Goal: Task Accomplishment & Management: Complete application form

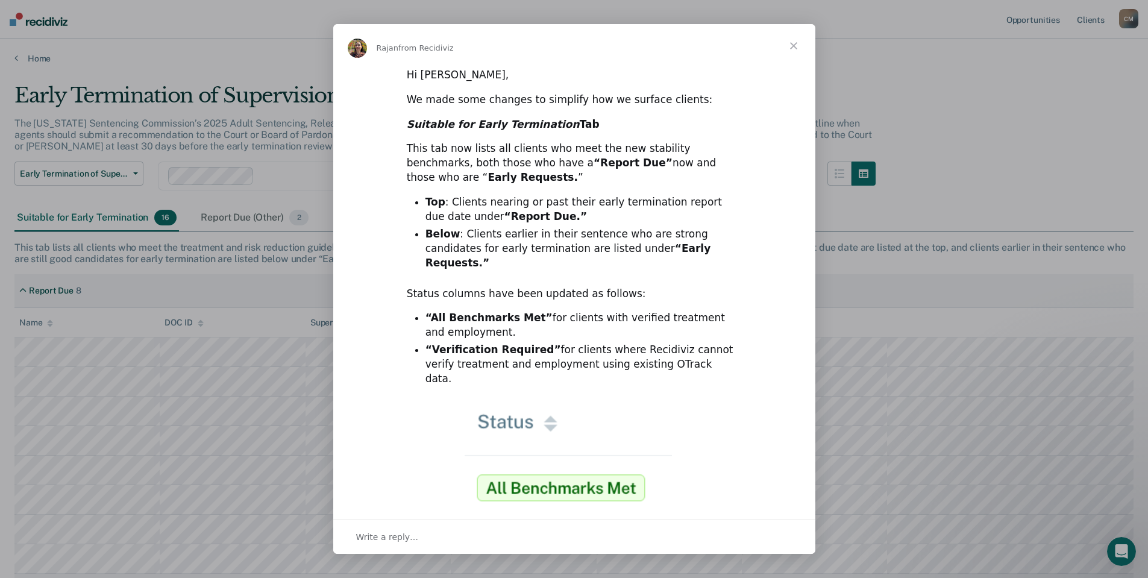
click at [550, 458] on img "Intercom messenger" at bounding box center [574, 500] width 219 height 194
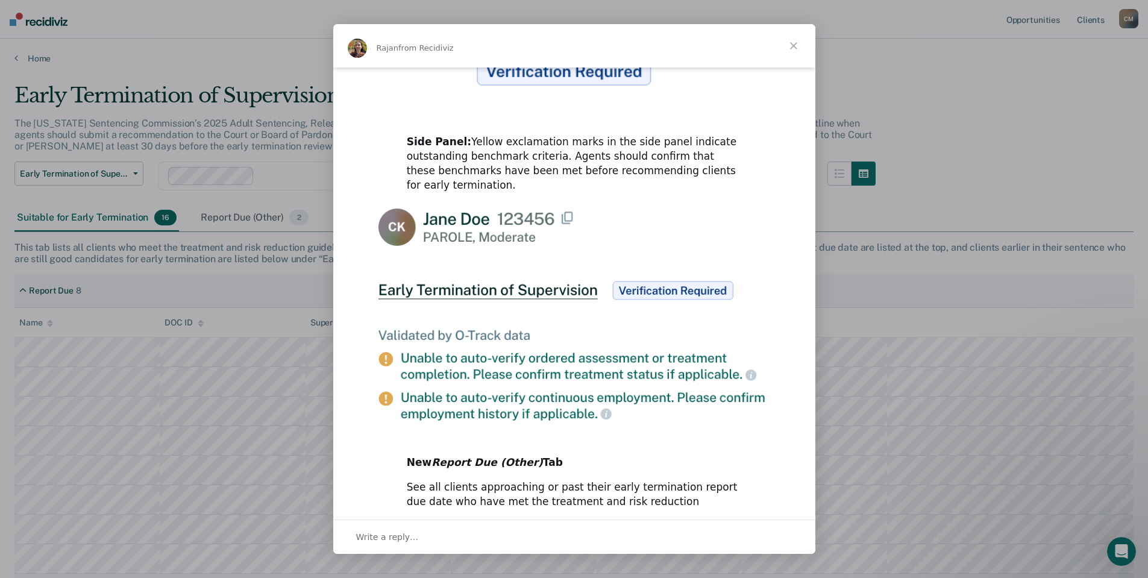
scroll to position [526, 0]
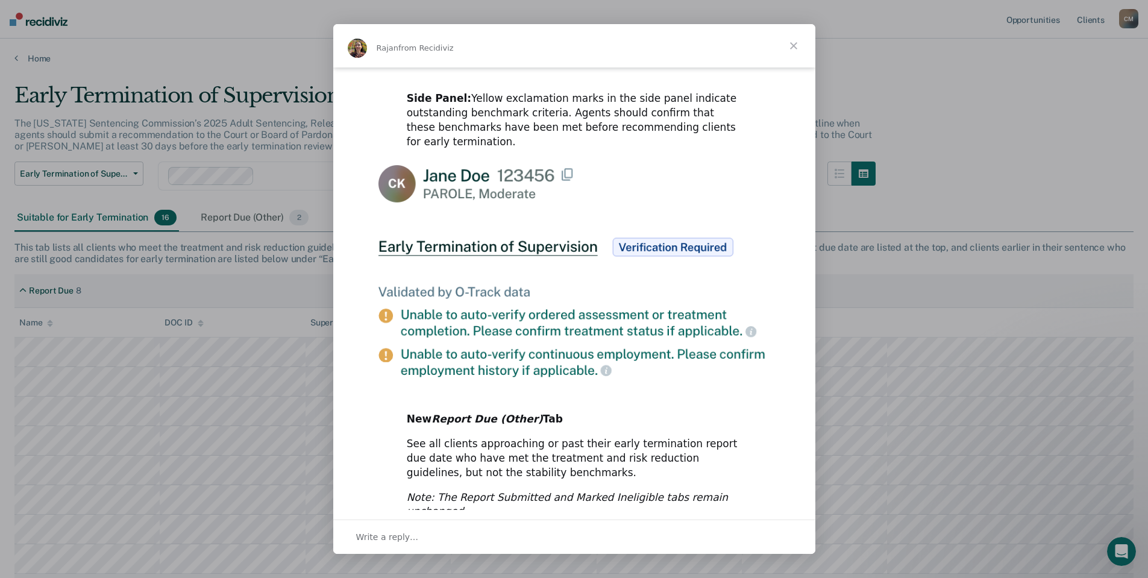
click at [793, 46] on span "Close" at bounding box center [793, 45] width 43 height 43
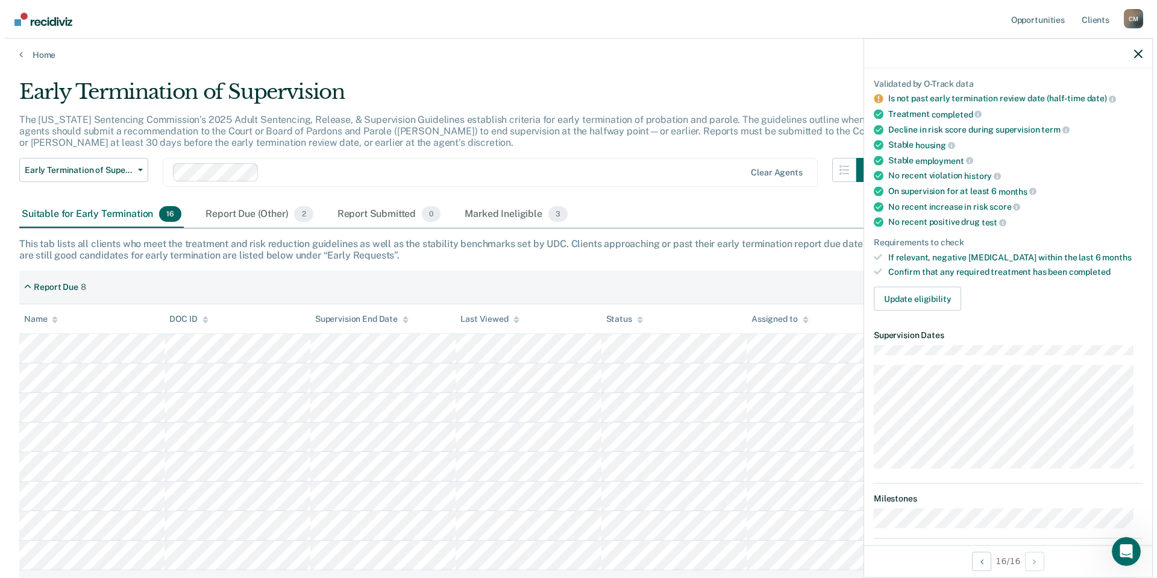
scroll to position [0, 0]
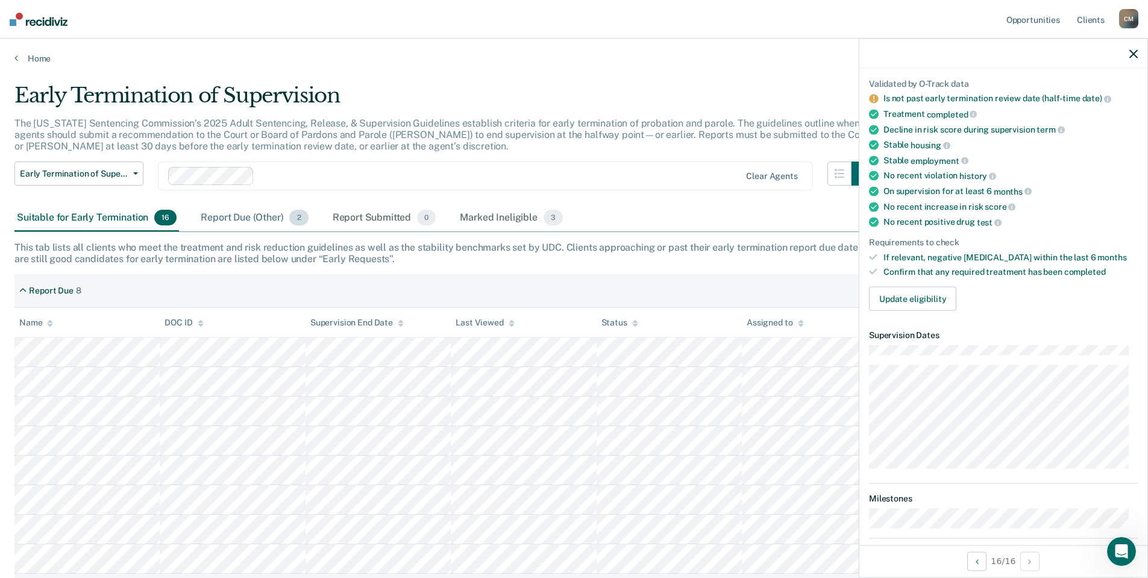
click at [260, 218] on div "Report Due (Other) 2" at bounding box center [254, 218] width 112 height 27
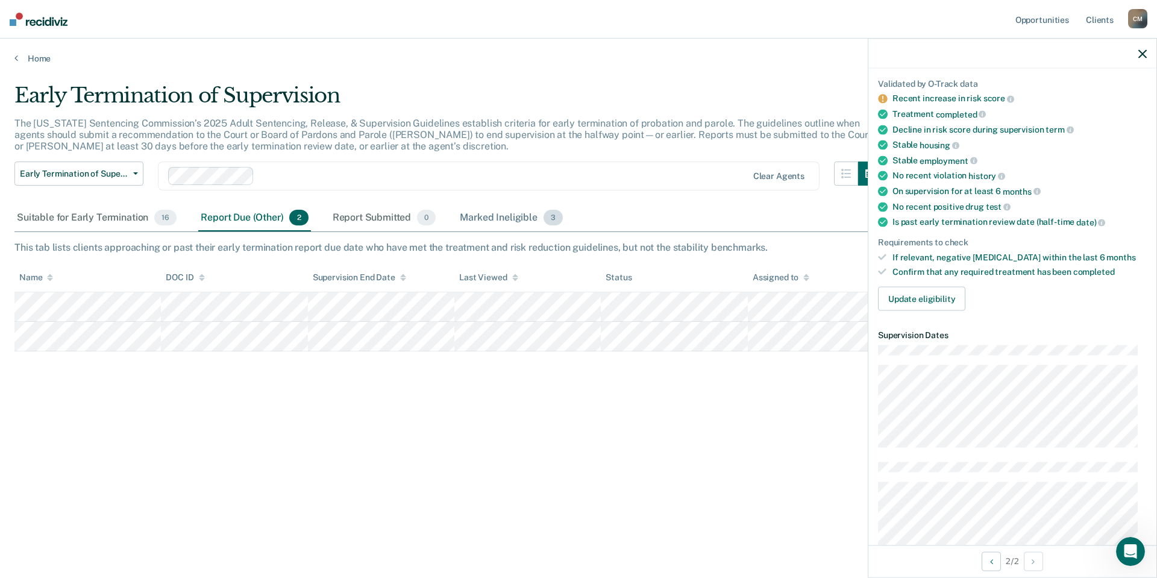
click at [515, 216] on div "Marked Ineligible 3" at bounding box center [512, 218] width 108 height 27
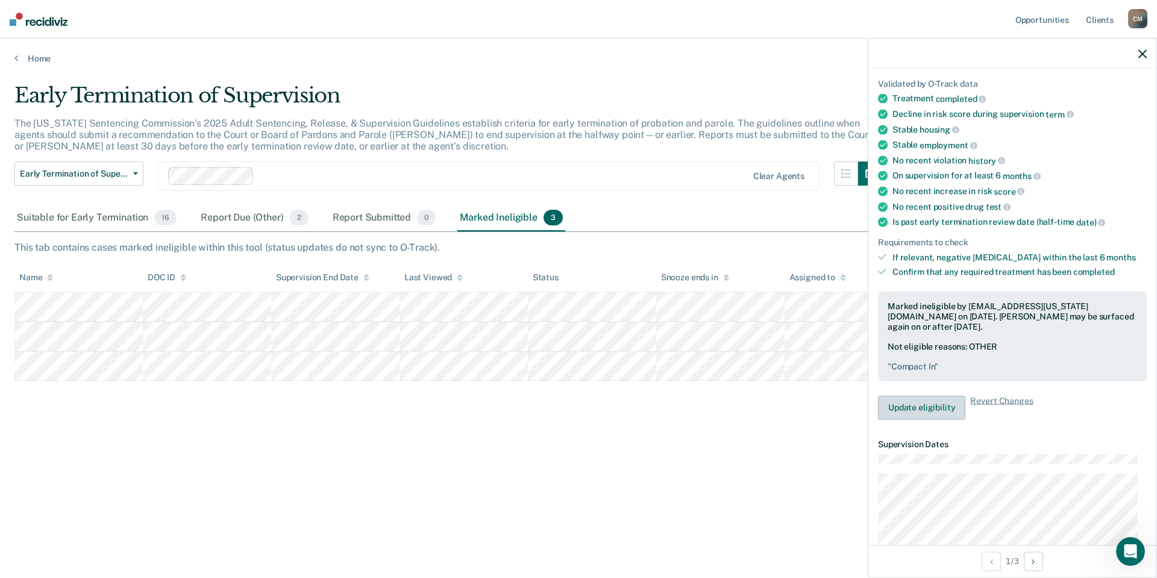
click at [928, 408] on button "Update eligibility" at bounding box center [921, 407] width 87 height 24
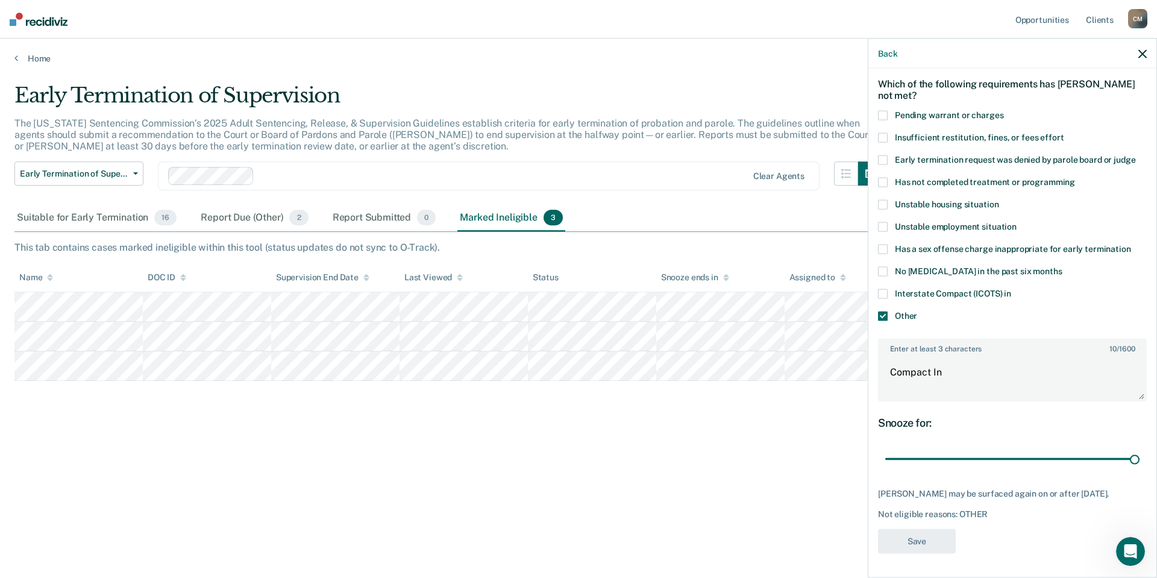
click at [883, 289] on span at bounding box center [883, 294] width 10 height 10
click at [1012, 289] on input "Interstate Compact (ICOTS) in" at bounding box center [1012, 289] width 0 height 0
click at [884, 289] on span at bounding box center [883, 294] width 10 height 10
click at [1012, 289] on input "Interstate Compact (ICOTS) in" at bounding box center [1012, 289] width 0 height 0
click at [884, 289] on span at bounding box center [883, 294] width 10 height 10
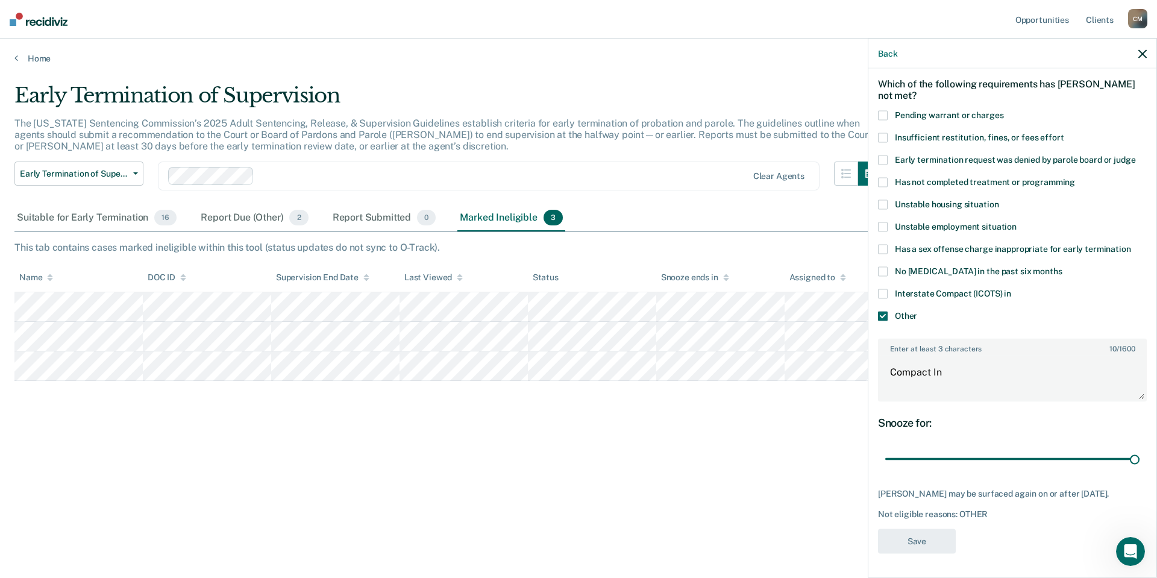
click at [1012, 289] on input "Interstate Compact (ICOTS) in" at bounding box center [1012, 289] width 0 height 0
type input "23"
click at [948, 356] on textarea "Compact In" at bounding box center [1013, 378] width 266 height 45
type textarea "Compact I"
type input "23"
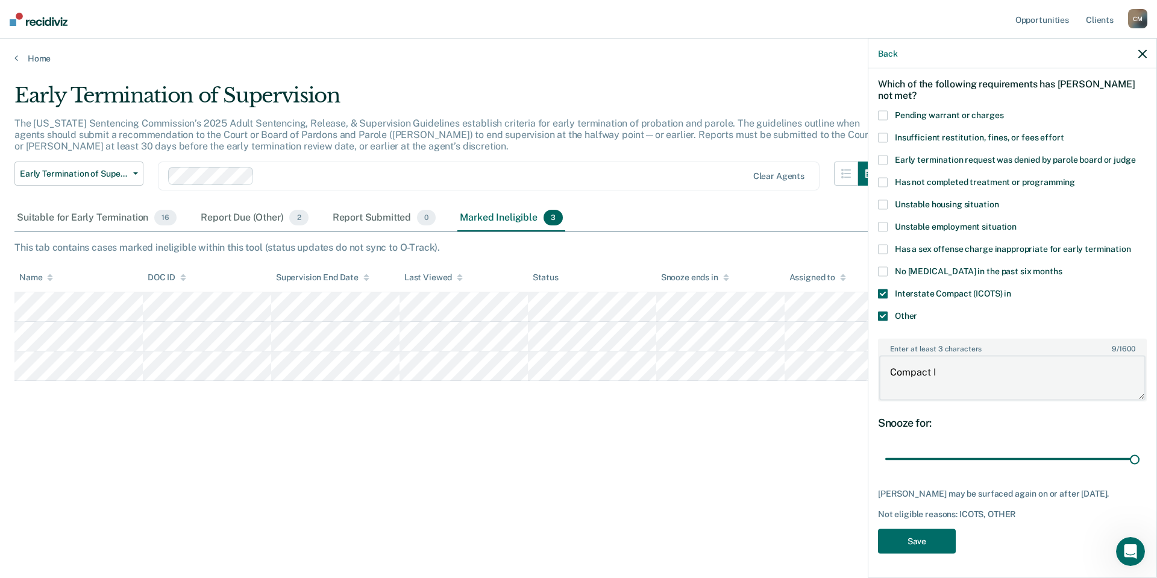
type textarea "Compact"
type input "23"
type textarea "Compact"
type input "23"
type textarea "Compac"
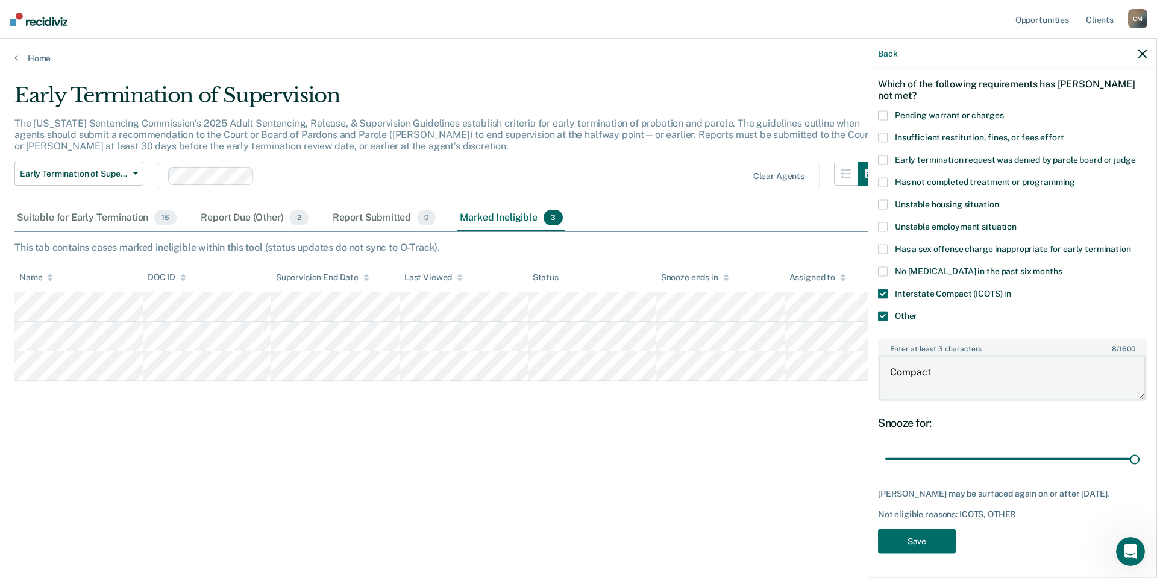
type input "23"
type textarea "Compa"
type input "23"
type textarea "Comp"
type input "23"
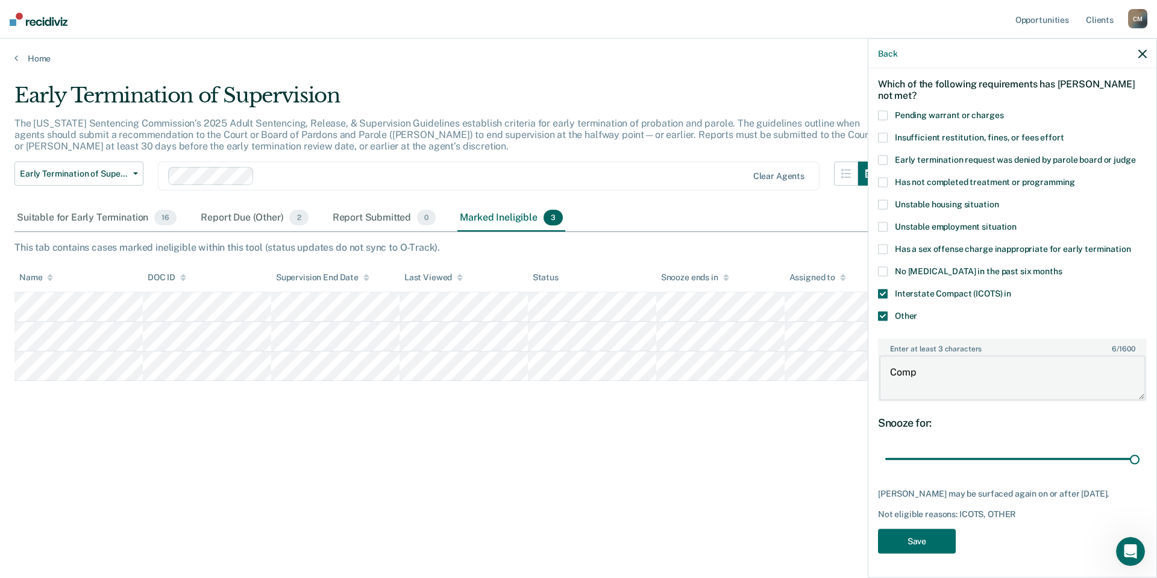
type textarea "Com"
type input "23"
type textarea "Co"
type input "23"
type textarea "C"
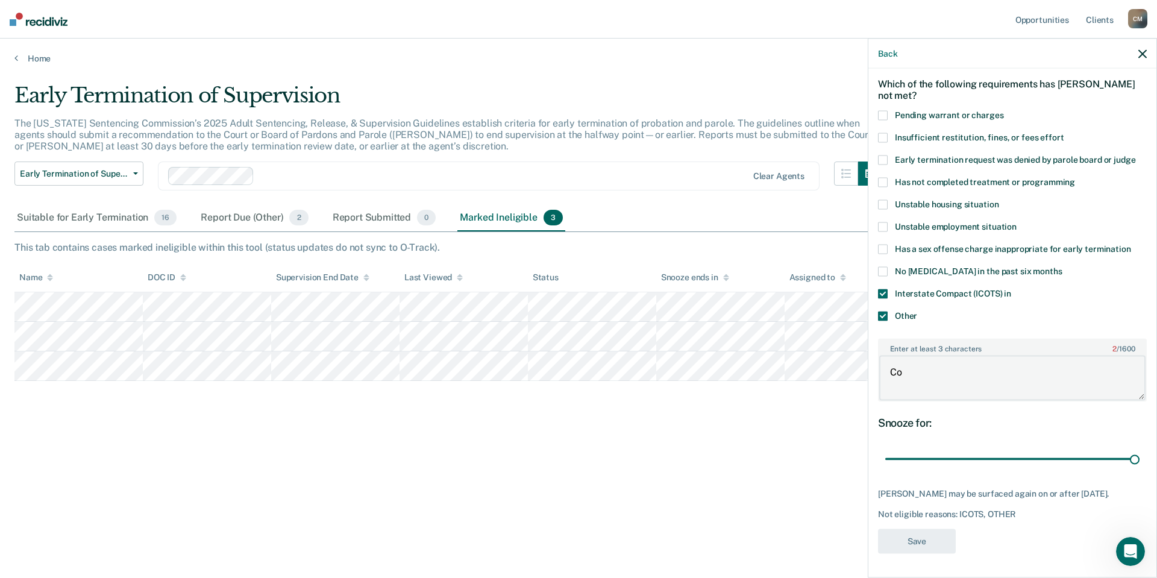
type input "23"
type textarea "H"
type input "23"
type textarea "Hi"
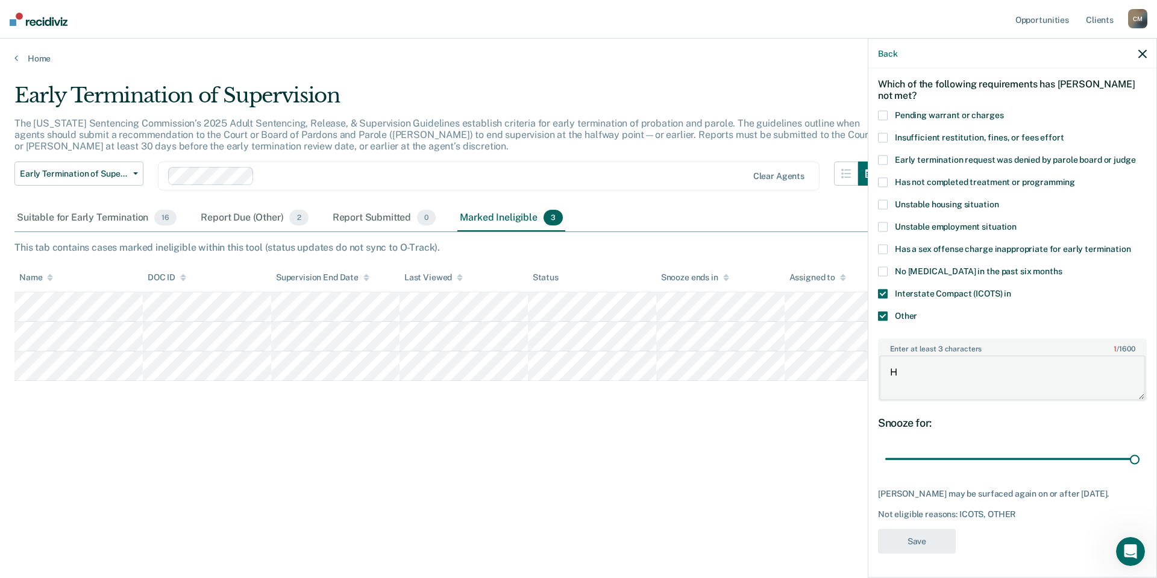
type input "23"
type textarea "His"
type input "23"
type textarea "His"
type input "23"
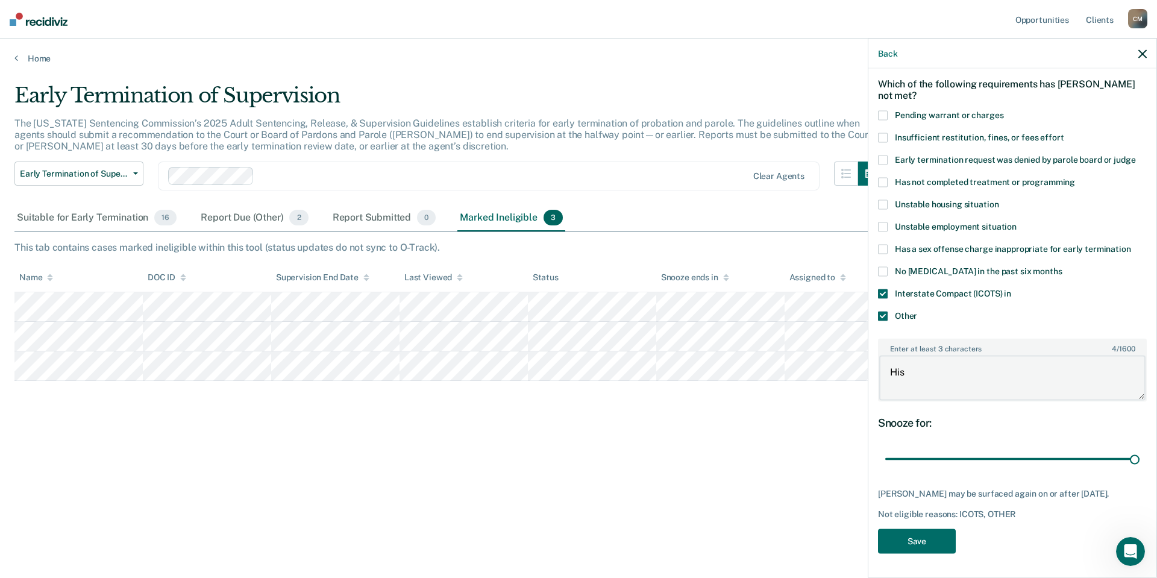
type textarea "His t"
type input "23"
type textarea "His te"
type input "23"
type textarea "His ter"
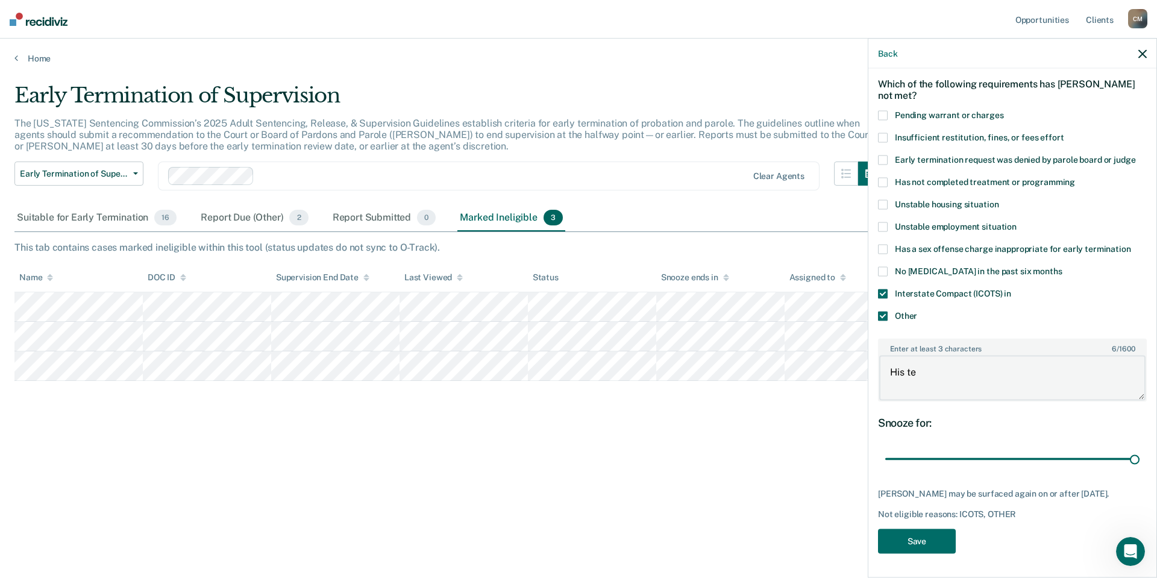
type input "23"
type textarea "His term"
type input "23"
type textarea "His termi"
type input "23"
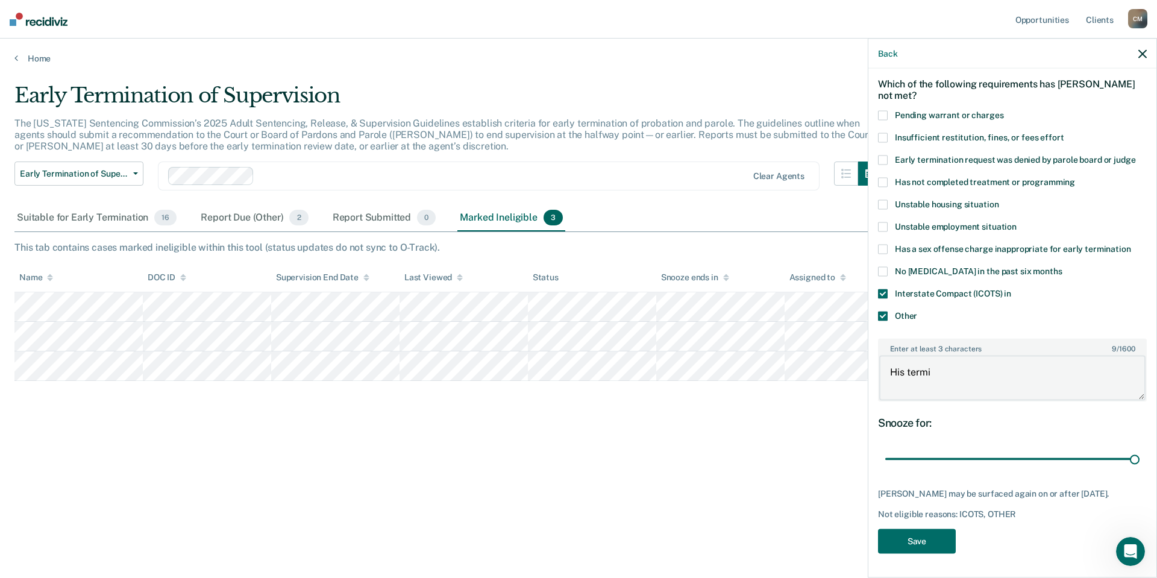
type textarea "His termin"
type input "23"
type textarea "His termina"
type input "23"
type textarea "His terminat"
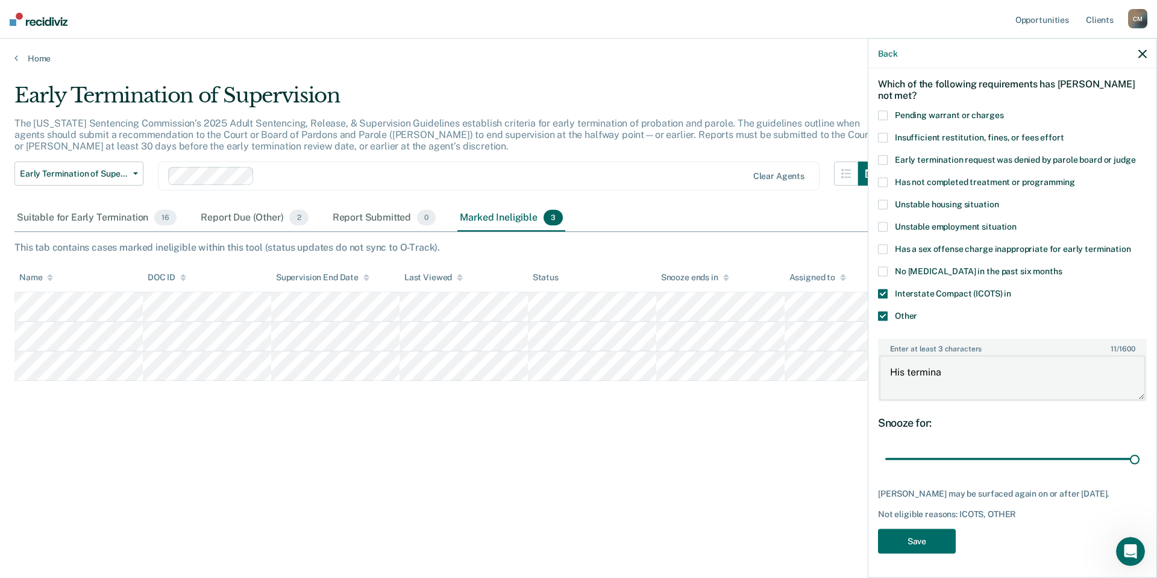
type input "23"
type textarea "His terminati"
type input "23"
type textarea "His terminatio"
type input "23"
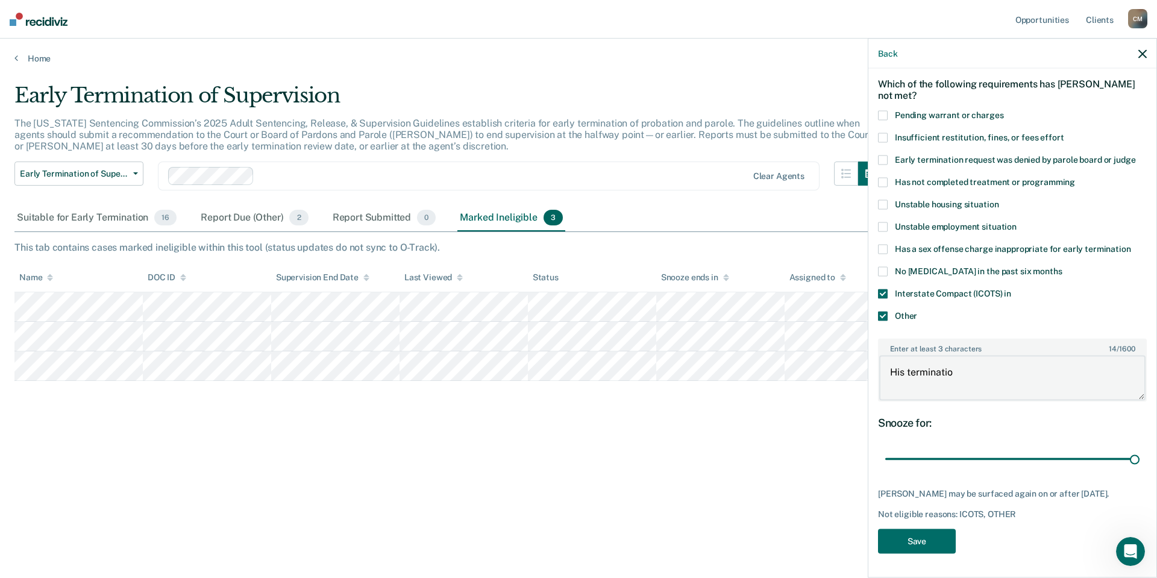
type textarea "His termination"
type input "23"
type textarea "His termination"
type input "23"
type textarea "His termination w"
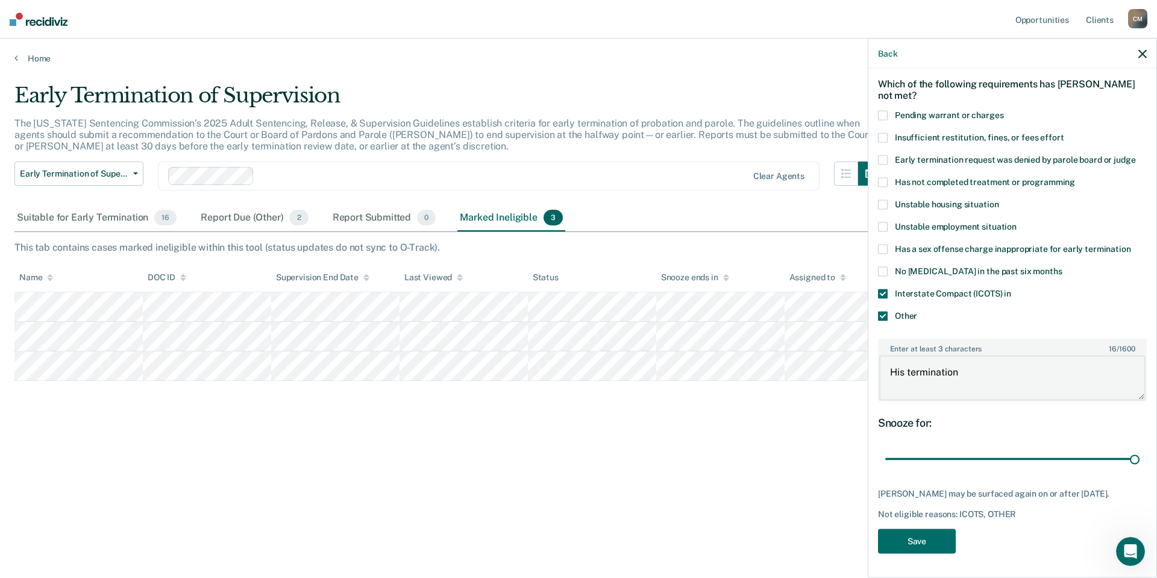
type input "23"
type textarea "His termination wa"
type input "23"
type textarea "His termination was"
type input "23"
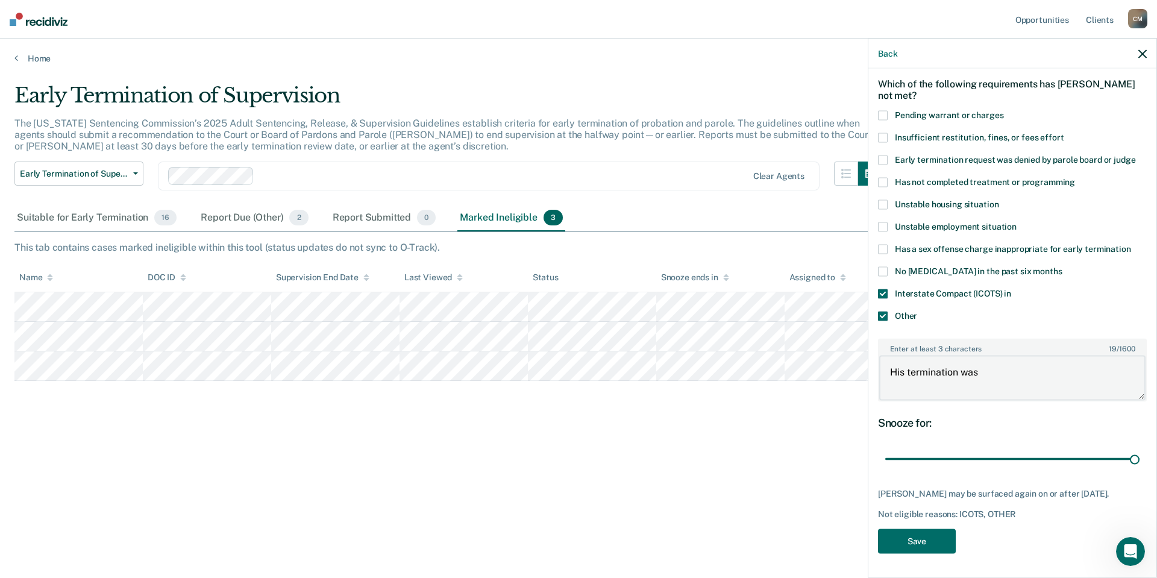
type textarea "His termination was"
type input "23"
type textarea "His termination was c"
type input "23"
type textarea "His termination was co"
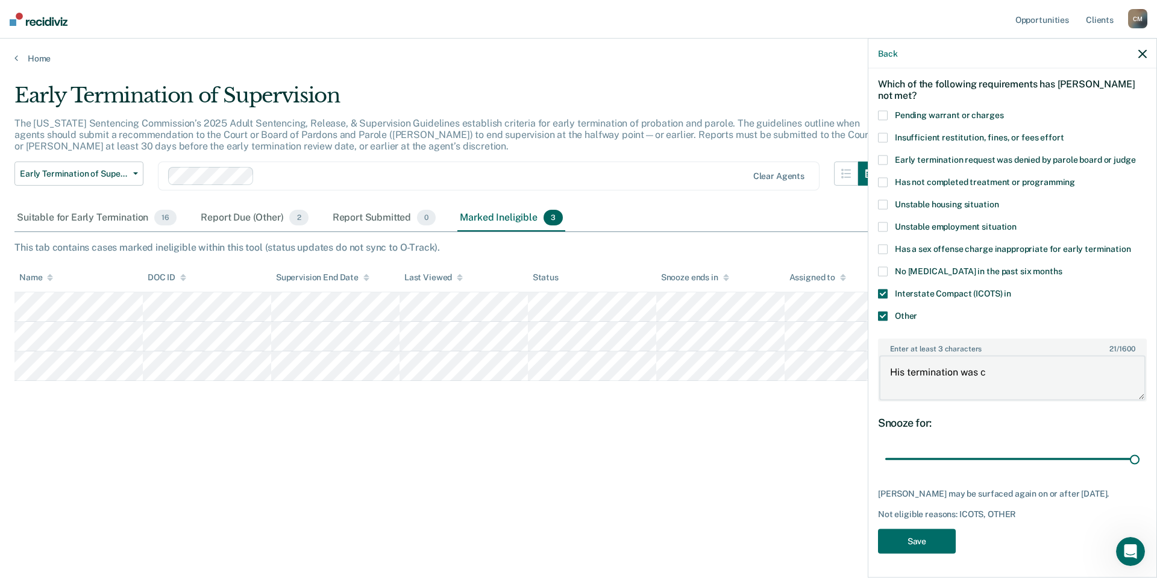
type input "23"
type textarea "His termination was com"
type input "23"
type textarea "His termination was comp"
type input "23"
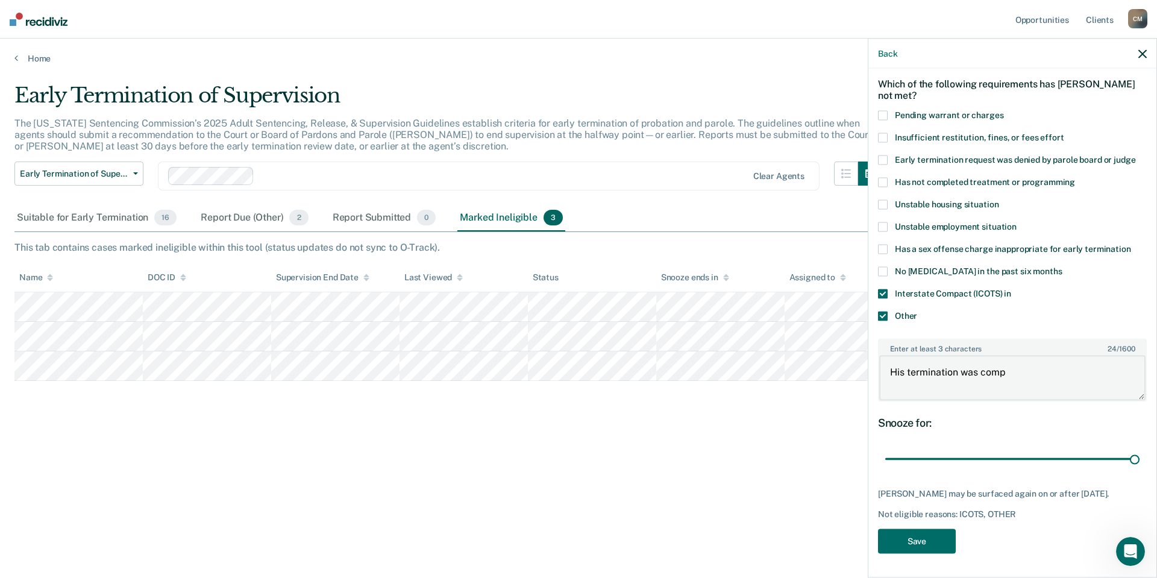
type textarea "His termination was compl"
type input "23"
type textarea "His termination was comple"
type input "23"
type textarea "His termination was complet"
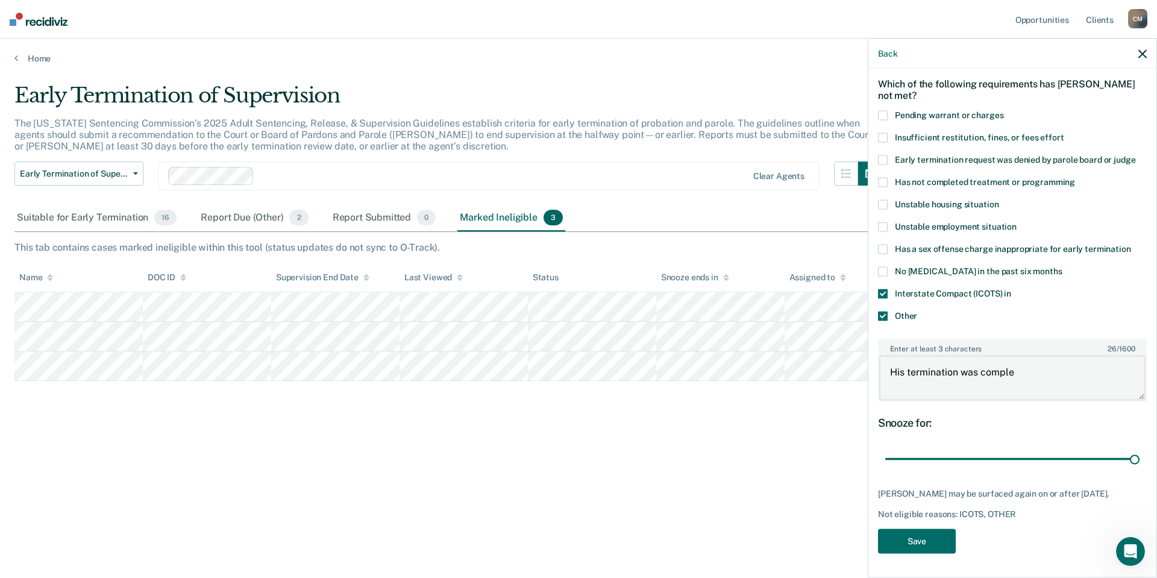
type input "23"
type textarea "His termination was complete"
type input "23"
type textarea "His termination was completed"
type input "23"
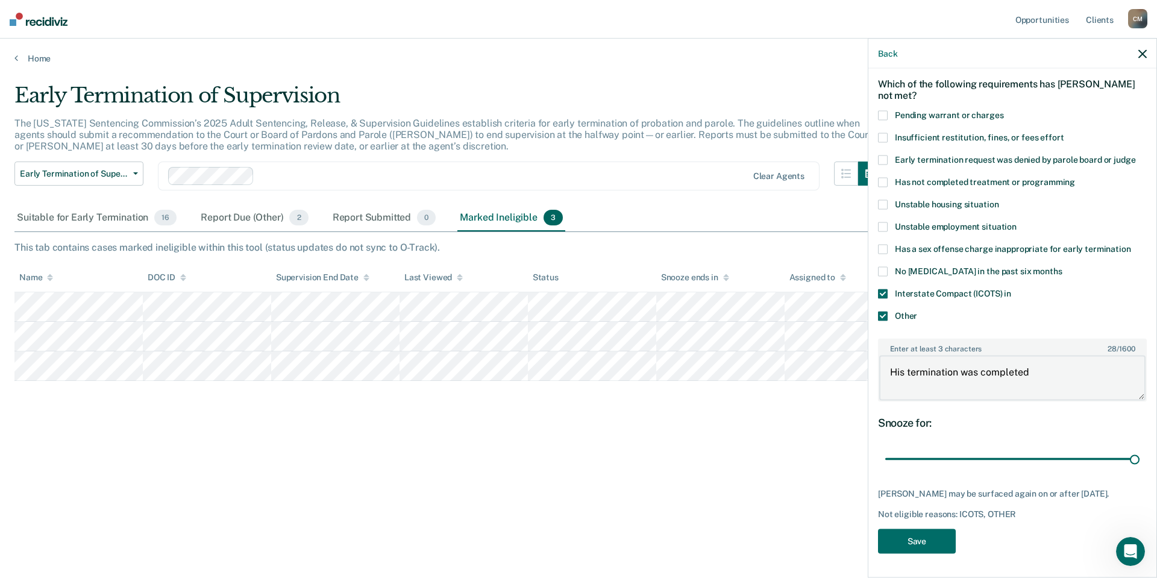
type textarea "His termination was completed"
type input "23"
type textarea "His termination was completed a"
type input "23"
type textarea "His termination was completed an"
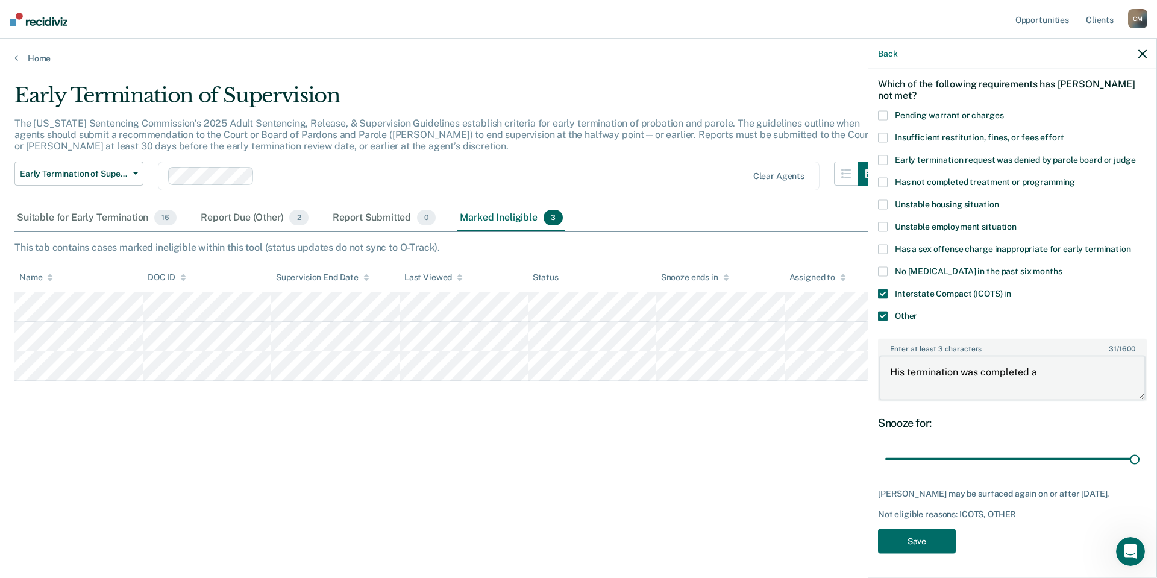
type input "23"
type textarea "His termination was completed and"
type input "23"
type textarea "His termination was completed and"
type input "23"
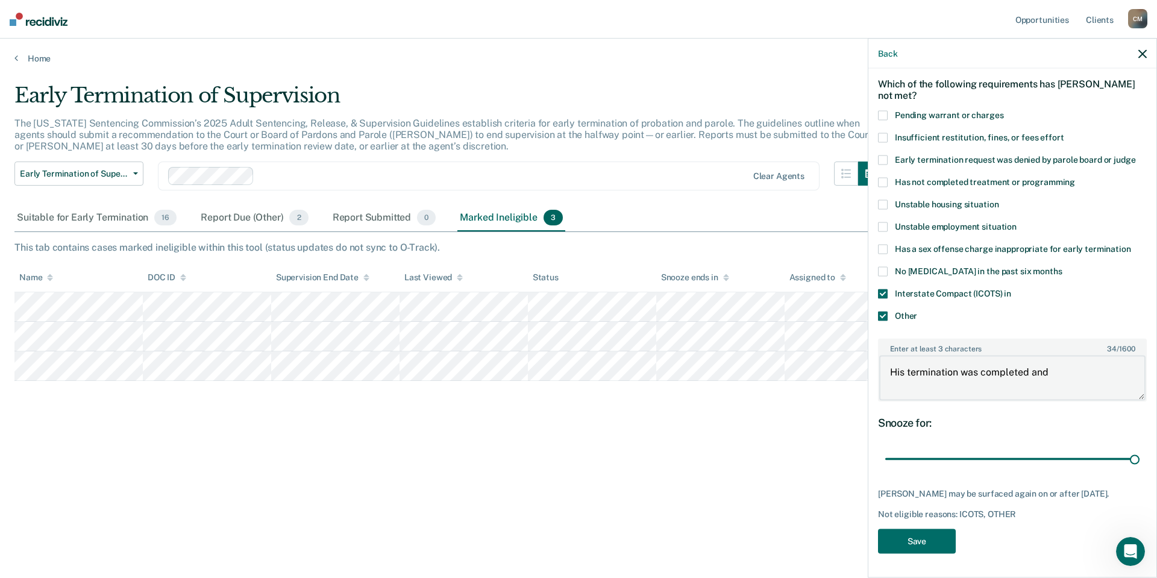
type textarea "His termination was completed and a"
type input "23"
type textarea "His termination was completed and ap"
type input "23"
type textarea "His termination was completed and app"
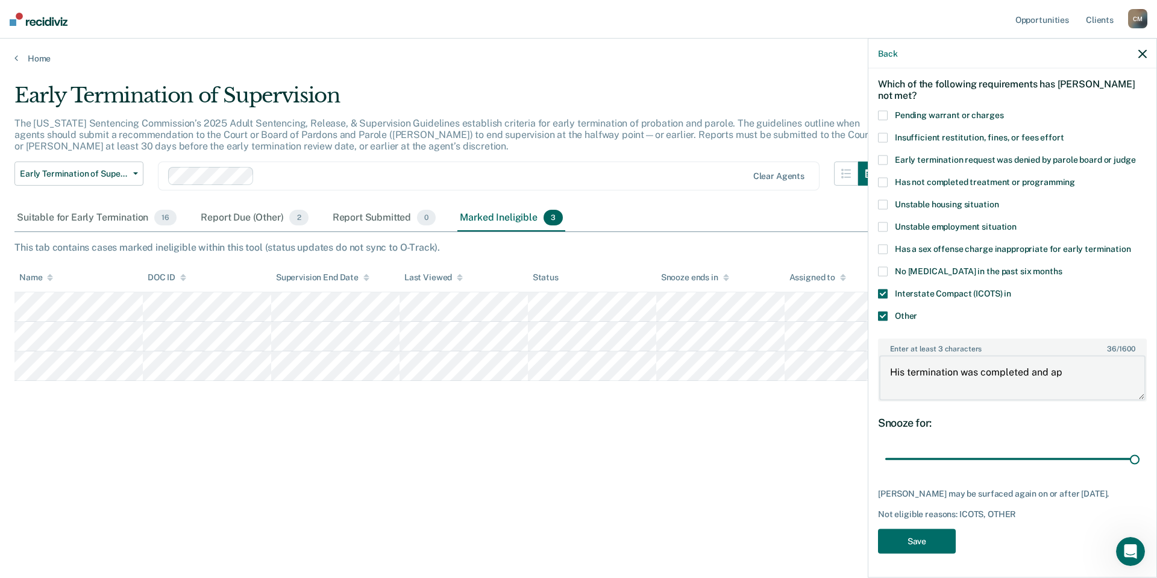
type input "23"
type textarea "His termination was completed and appr"
type input "23"
type textarea "His termination was completed and appro"
type input "23"
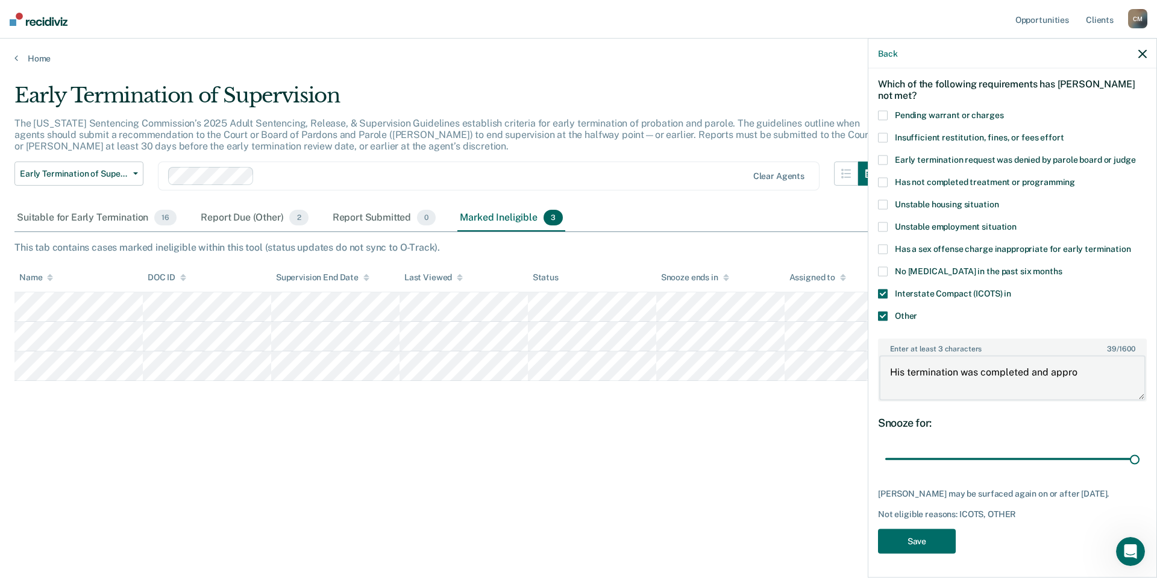
type textarea "His termination was completed and approv"
type input "23"
type textarea "His termination was completed and approve"
type input "23"
type textarea "His termination was completed and approved"
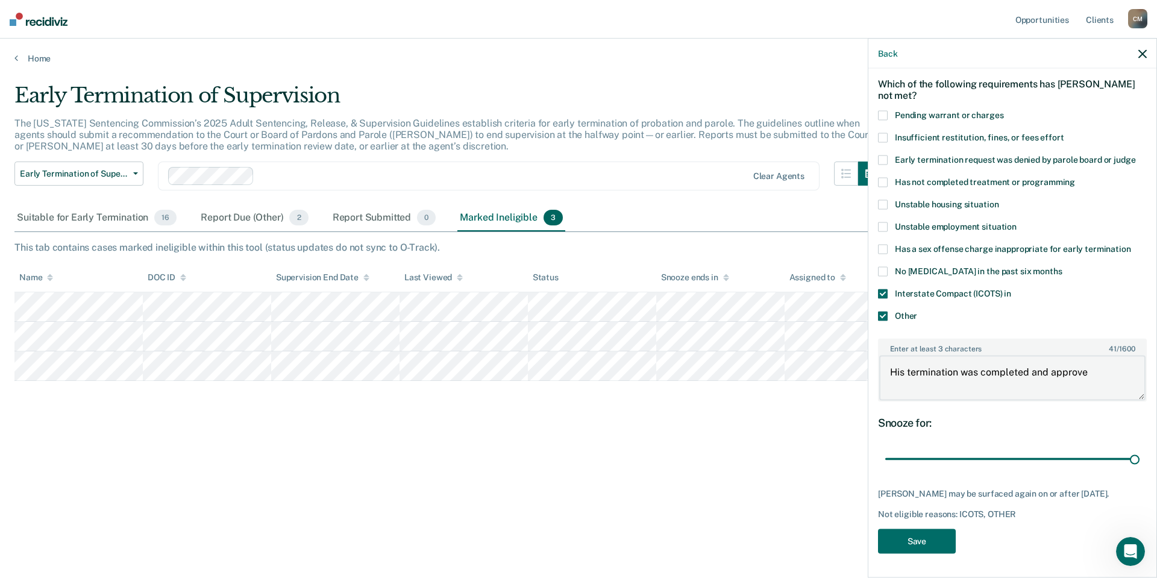
type input "23"
type textarea "His termination was completed and approved"
type input "23"
type textarea "His termination was completed and approved b"
type input "23"
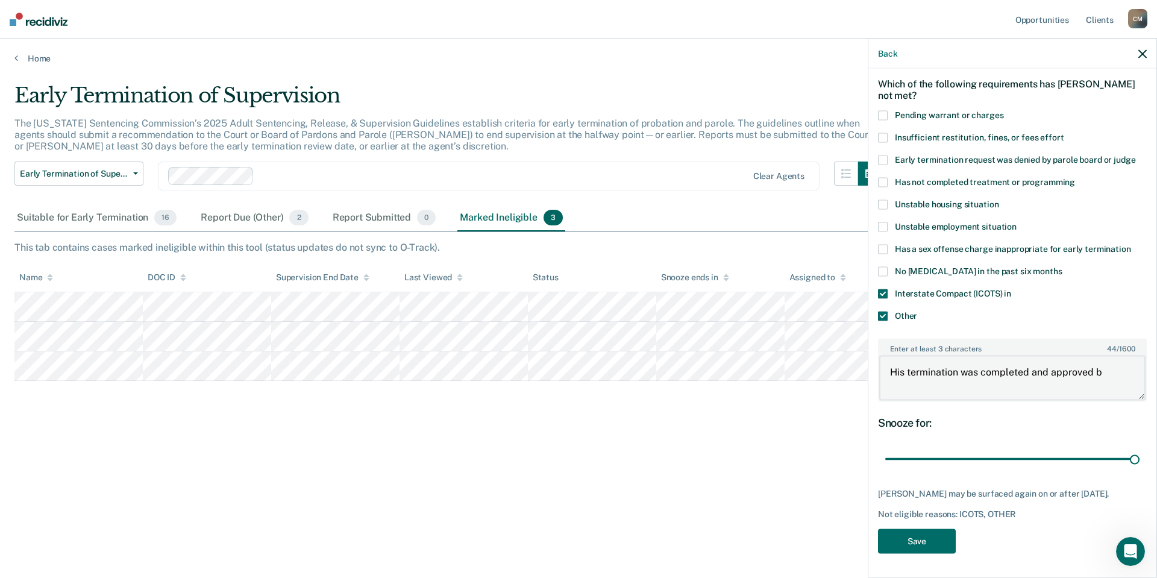
type textarea "His termination was completed and approved by"
type input "23"
type textarea "His termination was completed and approved by"
type input "23"
type textarea "His termination was completed and approved by s"
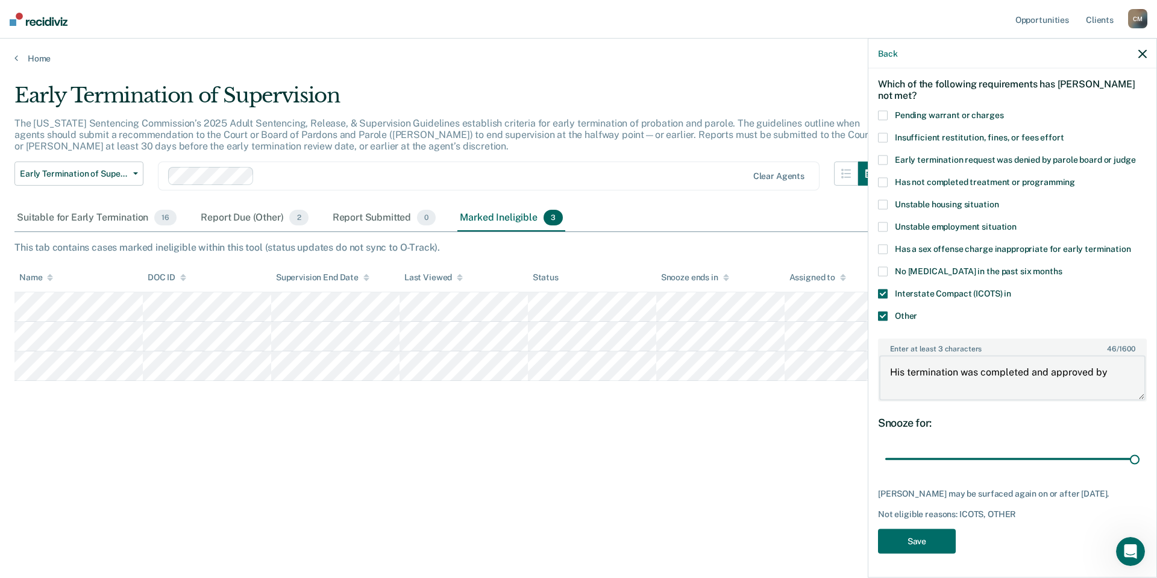
type input "23"
type textarea "His termination was completed and approved by se"
type input "23"
type textarea "His termination was completed and approved by sen"
type input "23"
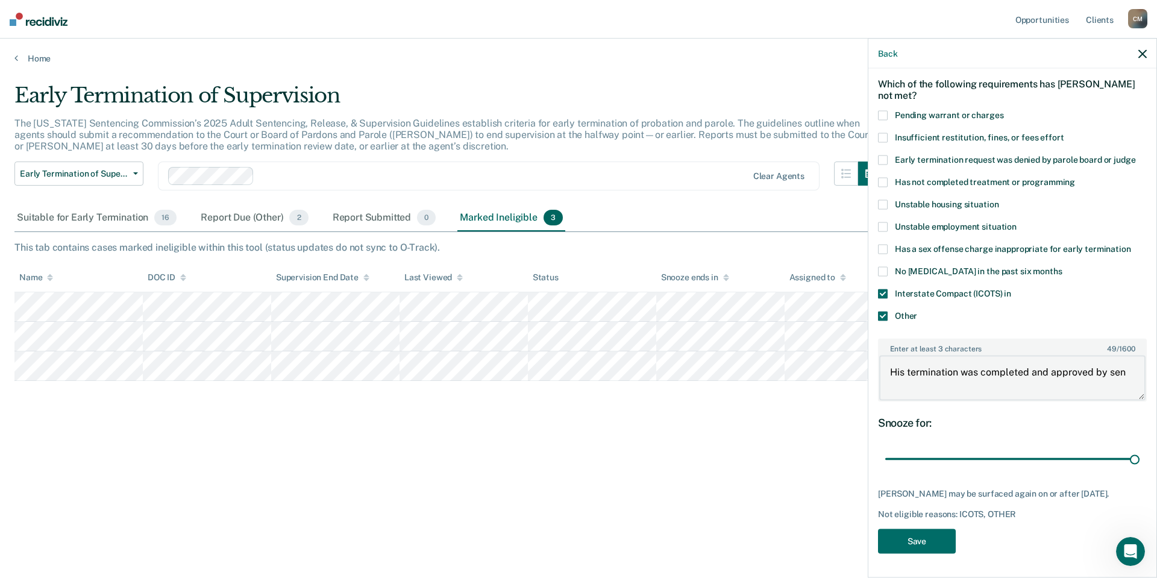
type textarea "His termination was completed and approved by send"
type input "23"
type textarea "His termination was completed and approved by sendi"
type input "23"
type textarea "His termination was completed and approved by sendin"
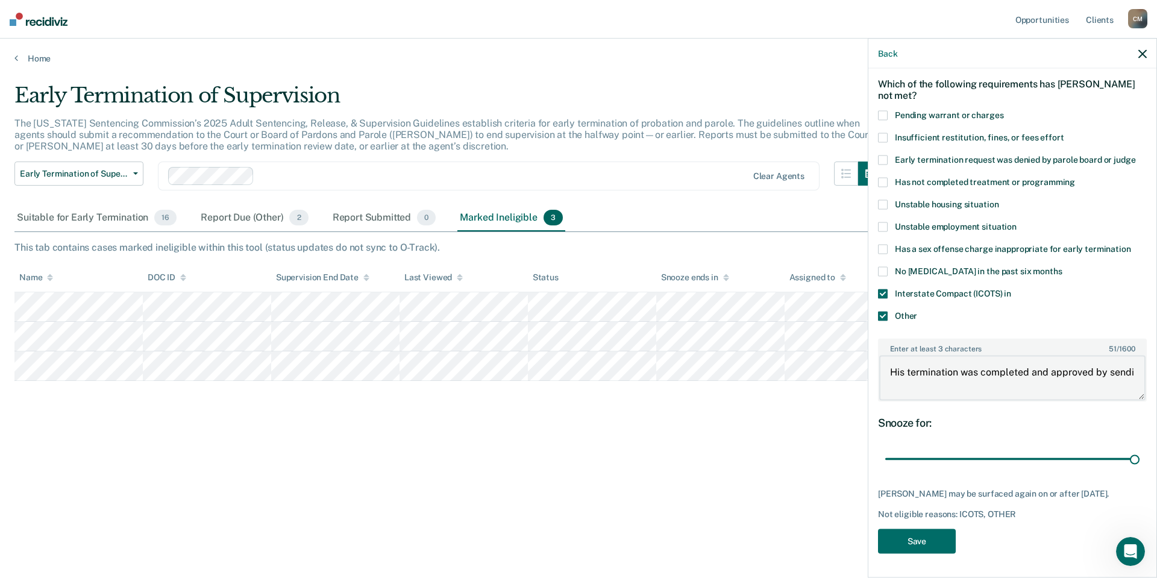
type input "23"
type textarea "His termination was completed and approved by sending"
type input "23"
type textarea "His termination was completed and approved by sending"
type input "23"
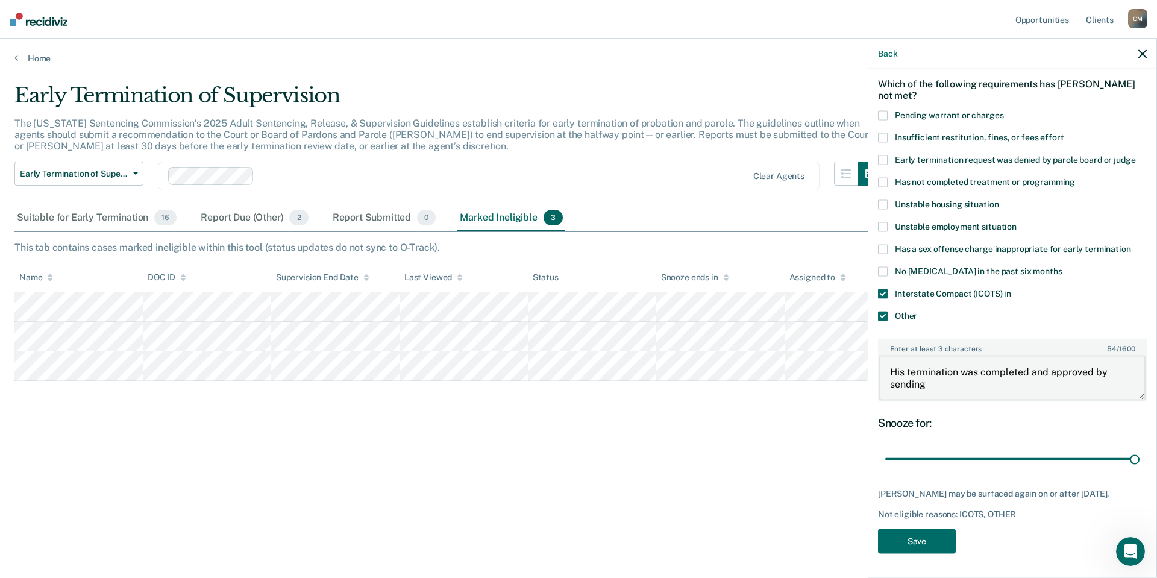
type textarea "His termination was completed and approved by sending s"
type input "23"
type textarea "His termination was completed and approved by sending st"
type input "23"
type textarea "His termination was completed and approved by sending sta"
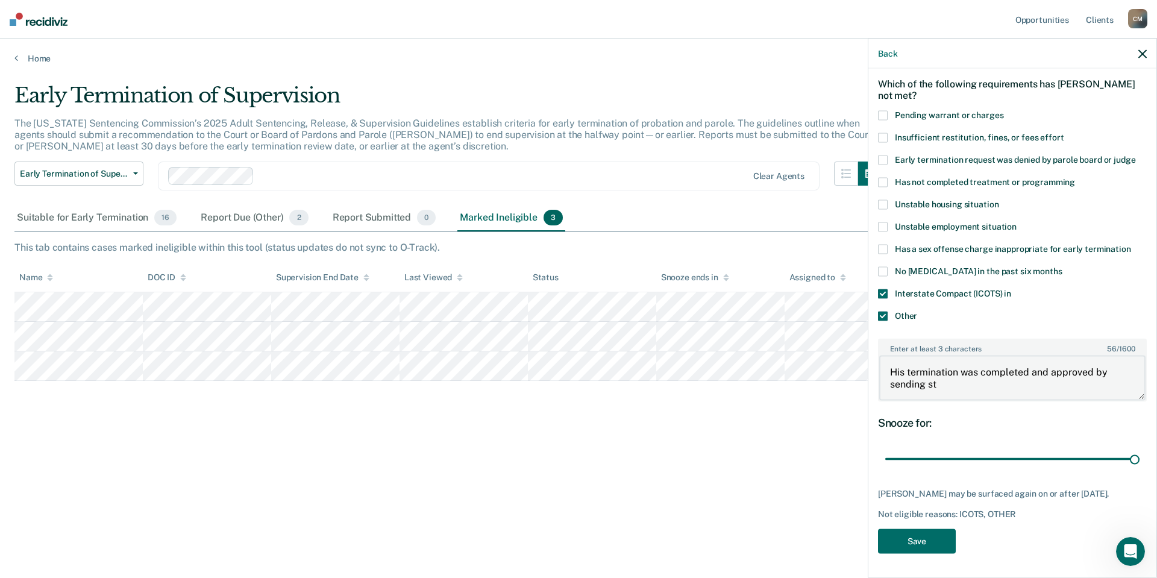
type input "23"
type textarea "His termination was completed and approved by sending stat"
type input "23"
type textarea "His termination was completed and approved by sending state"
type input "23"
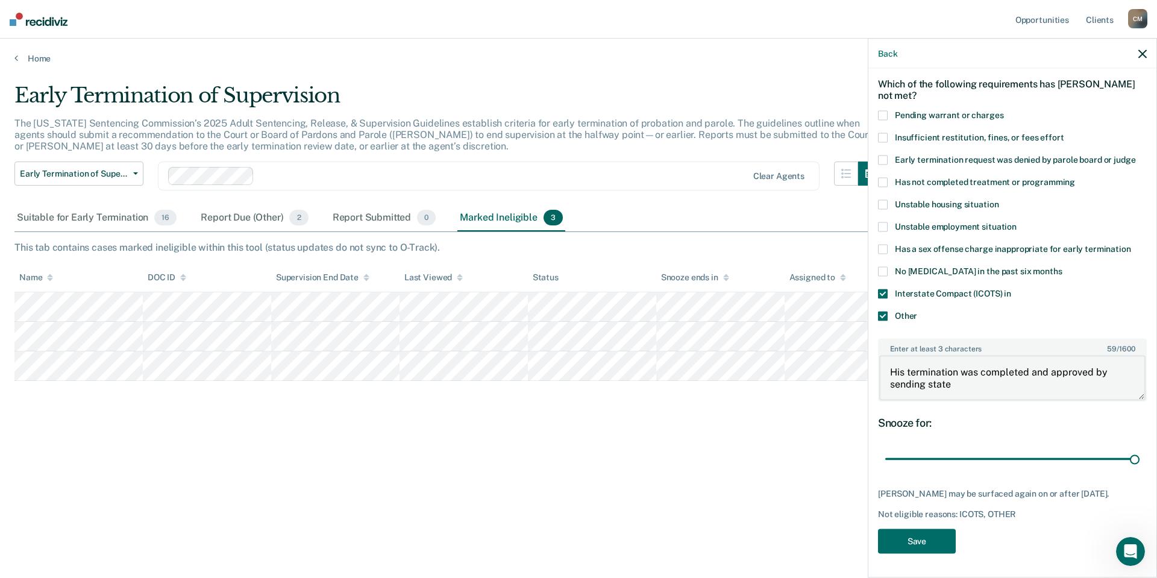
type textarea "His termination was completed and approved by sending state"
type input "23"
type textarea "His termination was completed and approved by sending state"
type input "23"
type textarea "His termination was completed and approved by sending state."
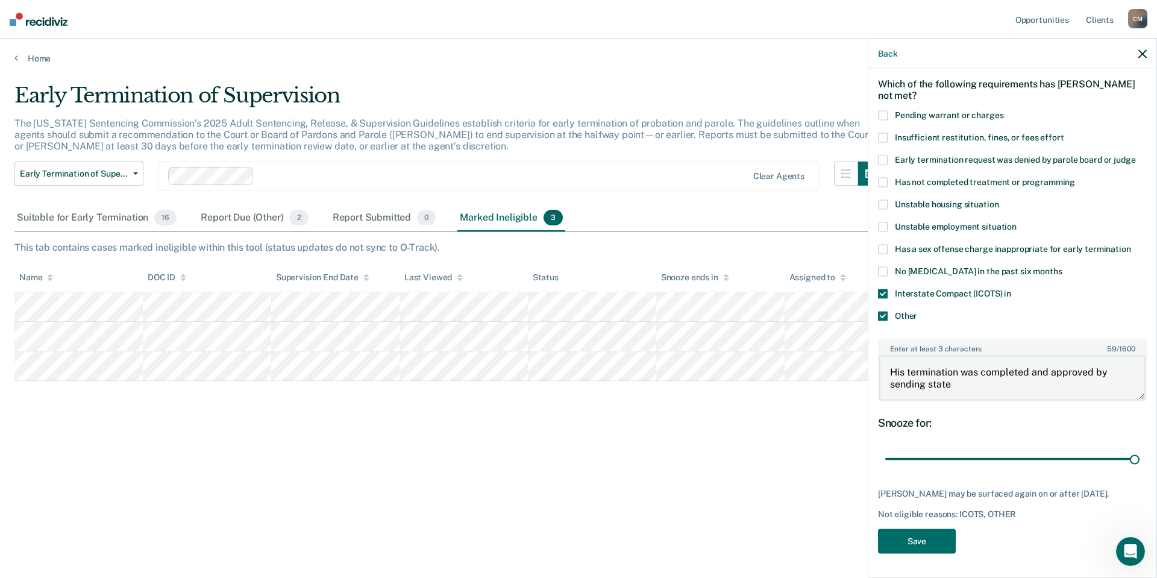
type input "23"
type textarea "His termination was completed and approved by sending state."
type input "23"
type textarea "His termination was completed and approved by sending state. h"
type input "23"
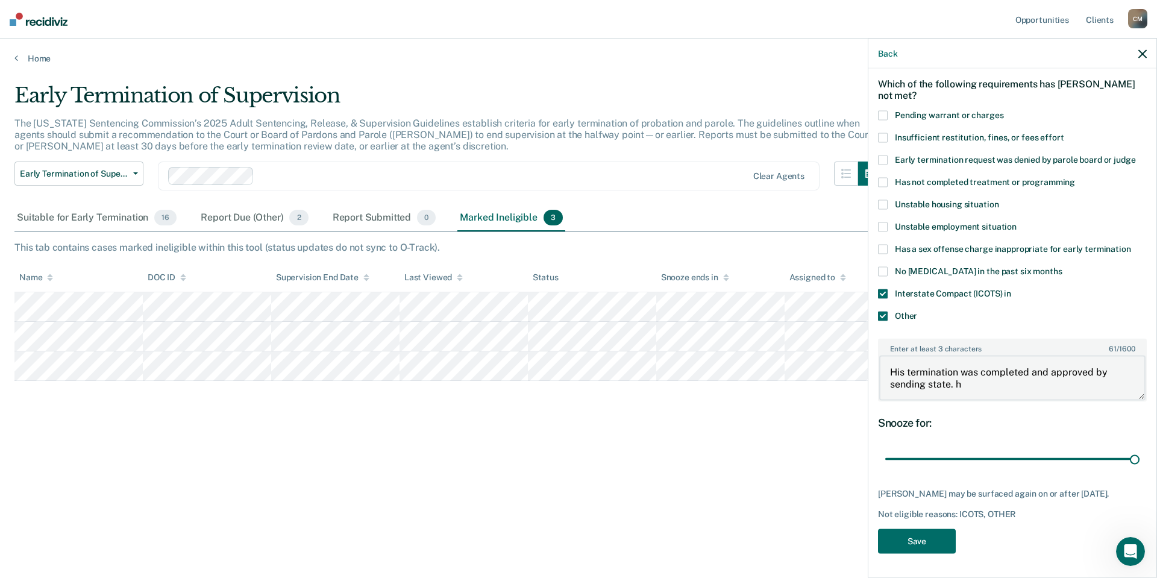
type textarea "His termination was completed and approved by sending state. he"
type input "23"
type textarea "His termination was completed and approved by sending state. he"
type input "23"
type textarea "His termination was completed and approved by sending state. he w"
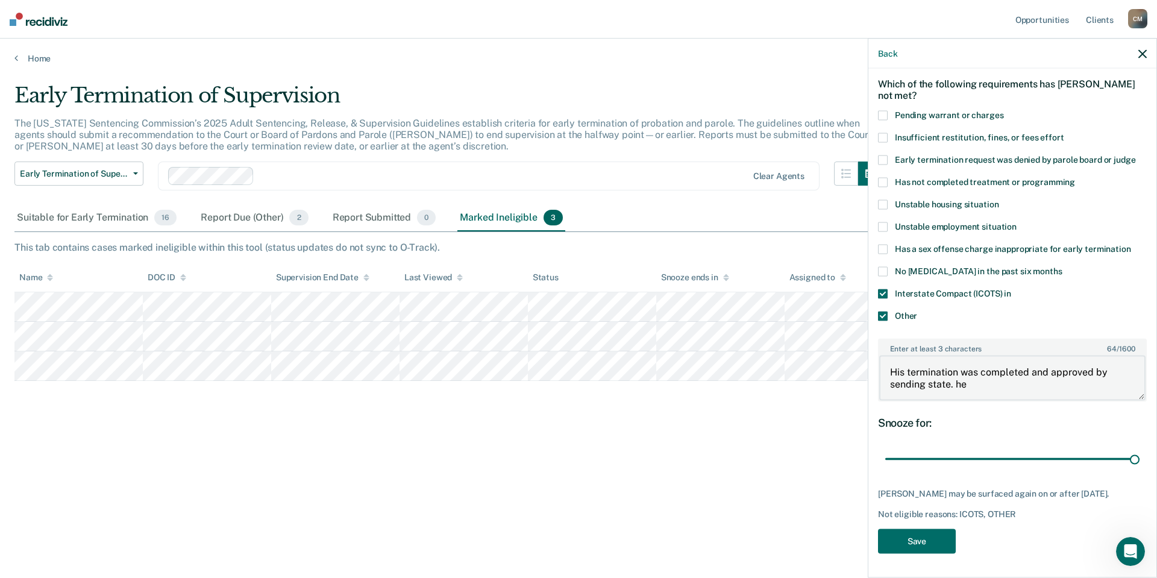
type input "23"
type textarea "His termination was completed and approved by sending state. he wa"
type input "23"
type textarea "His termination was completed and approved by sending state. he was"
type input "23"
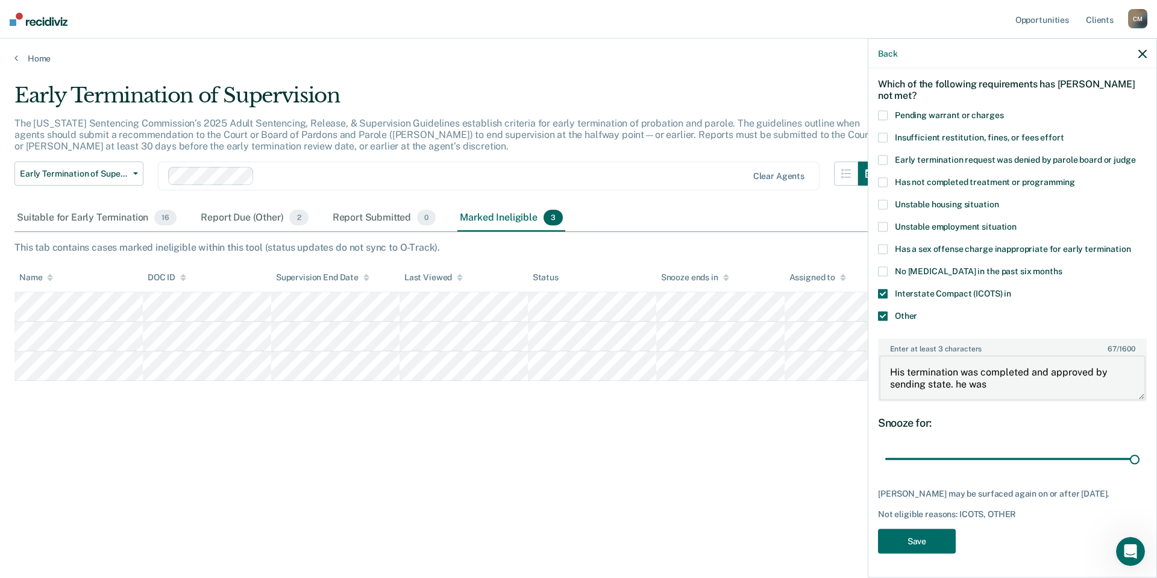
type textarea "His termination was completed and approved by sending state. he was"
type input "23"
type textarea "His termination was completed and approved by sending state. he was c"
type input "23"
type textarea "His termination was completed and approved by sending state. he was cl"
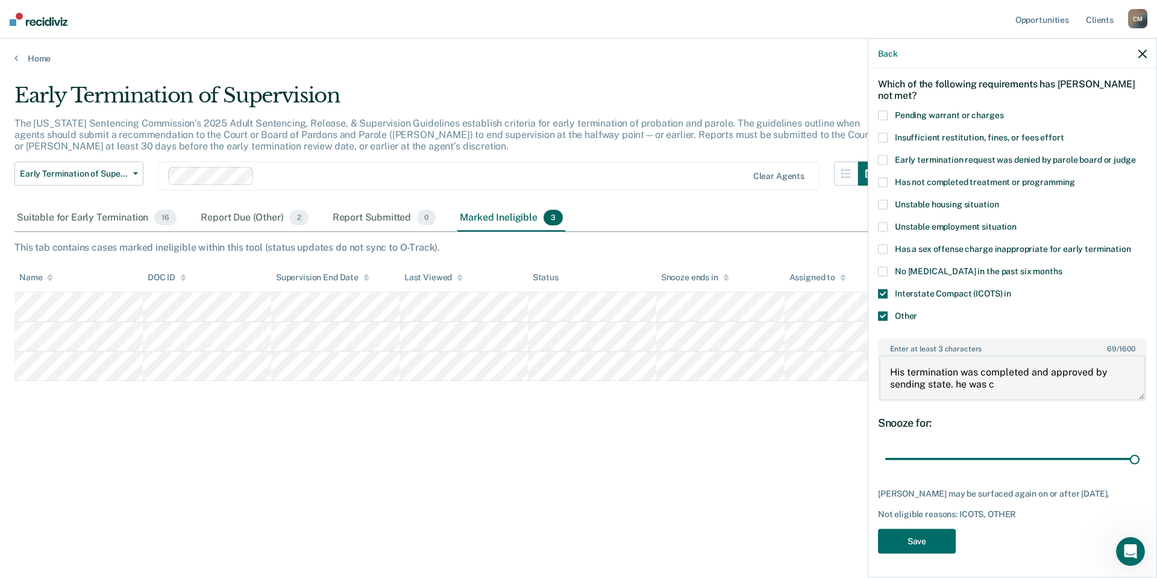
type input "23"
type textarea "His termination was completed and approved by sending state. he was clo"
type input "23"
type textarea "His termination was completed and approved by sending state. he was clos"
type input "23"
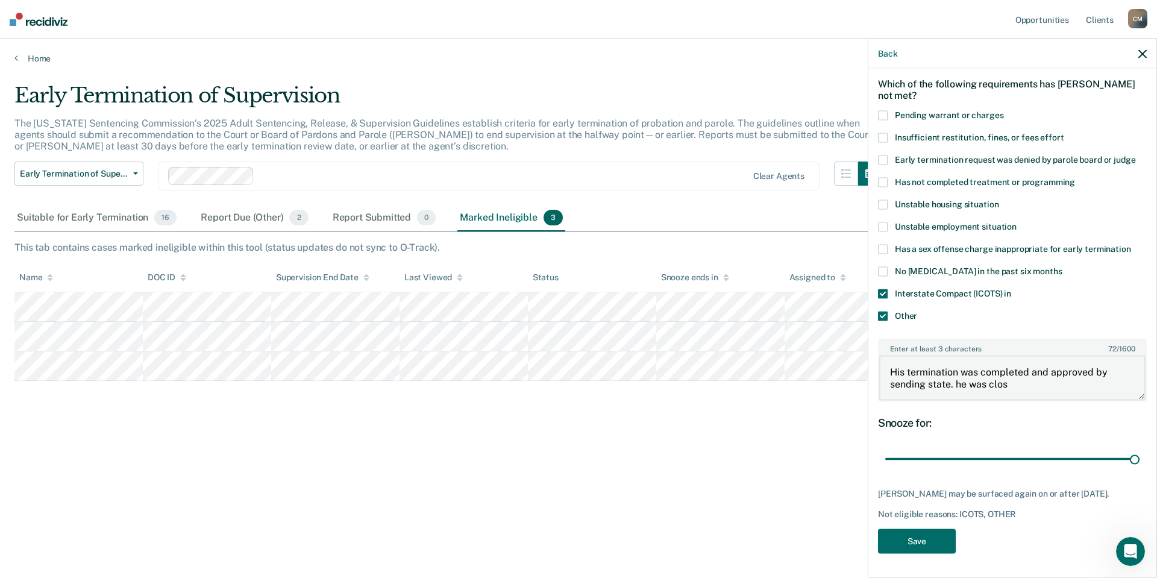
type textarea "His termination was completed and approved by sending state. he was close"
type input "23"
type textarea "His termination was completed and approved by sending state. he was closed"
type input "23"
type textarea "His termination was completed and approved by sending state. he was closed"
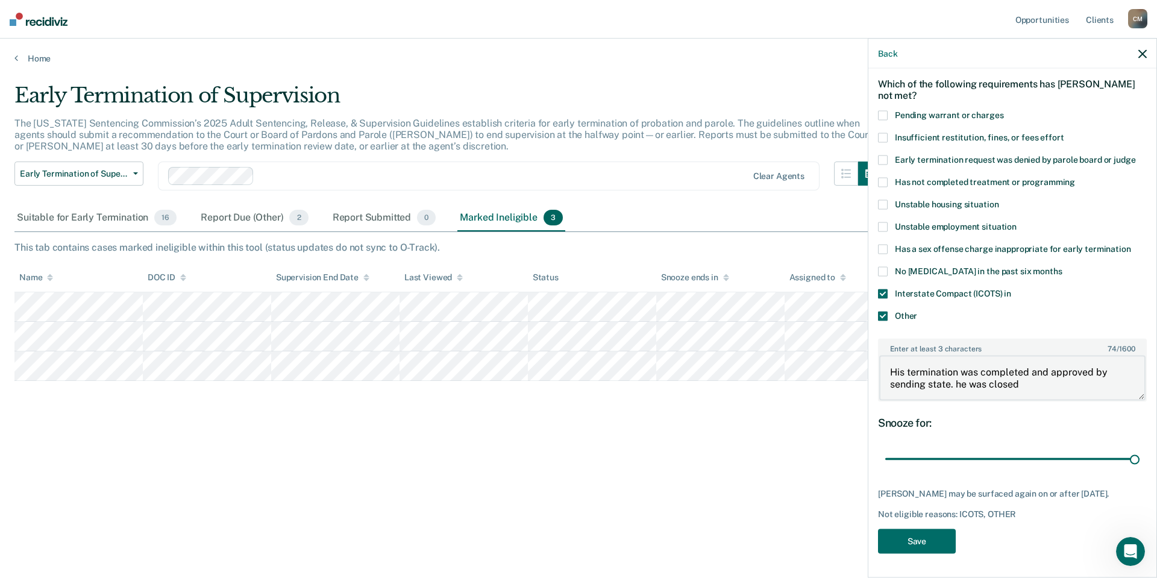
type input "23"
type textarea "His termination was completed and approved by sending state. he was closed o"
type input "23"
type textarea "His termination was completed and approved by sending state. he was closed ou"
type input "23"
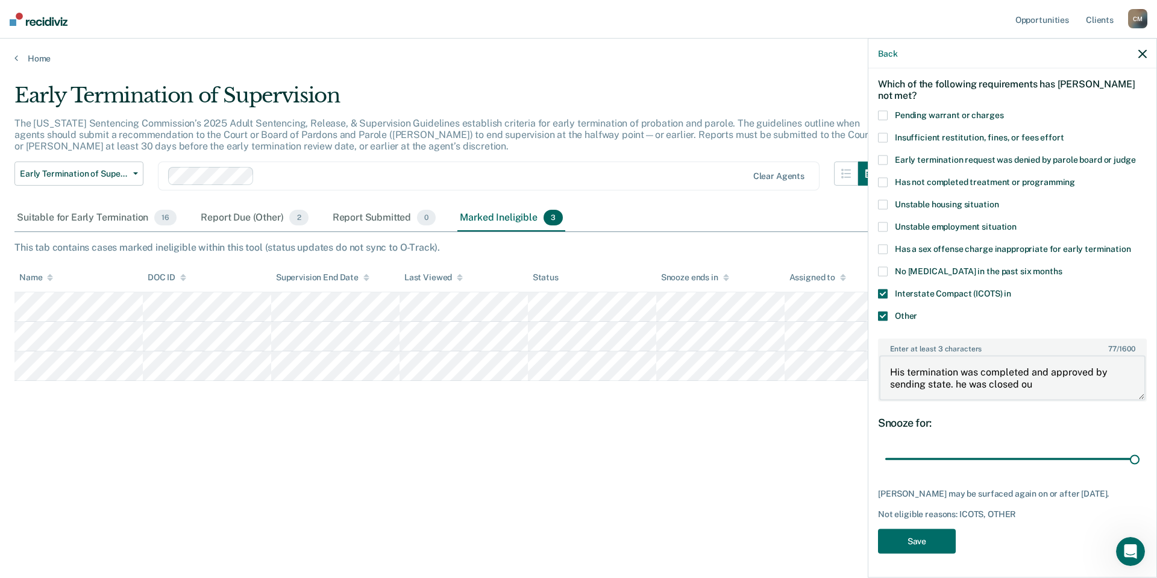
type textarea "His termination was completed and approved by sending state. he was closed out"
type input "23"
type textarea "His termination was completed and approved by sending state. he was closed out"
type input "23"
type textarea "His termination was completed and approved by sending state. he was closed out s"
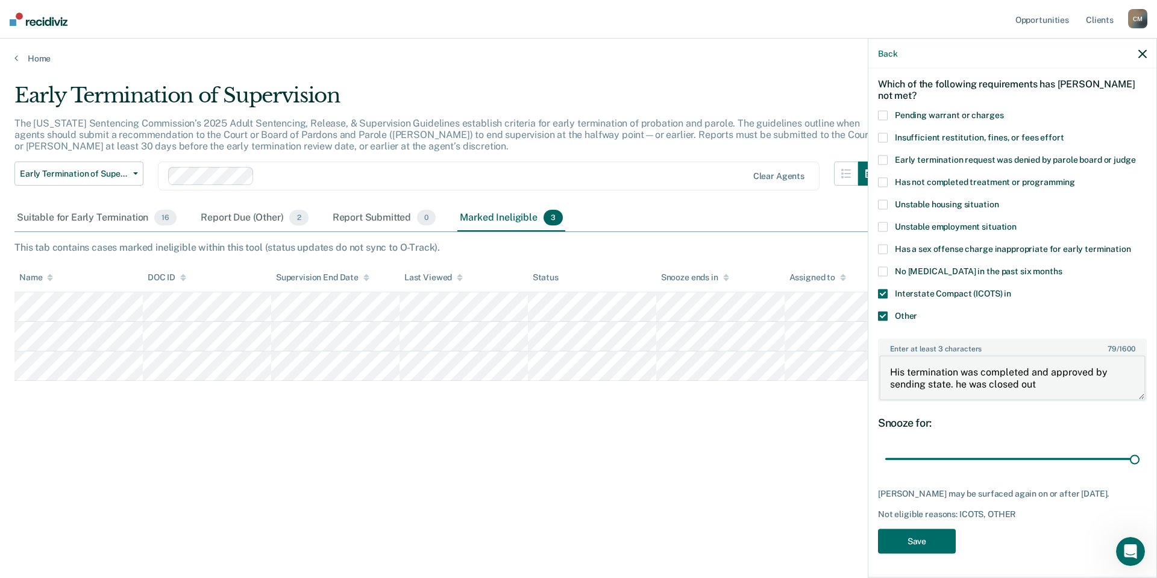
type input "23"
type textarea "His termination was completed and approved by sending state. he was closed out …"
type input "23"
type textarea "His termination was completed and approved by sending state. he was closed out …"
type input "23"
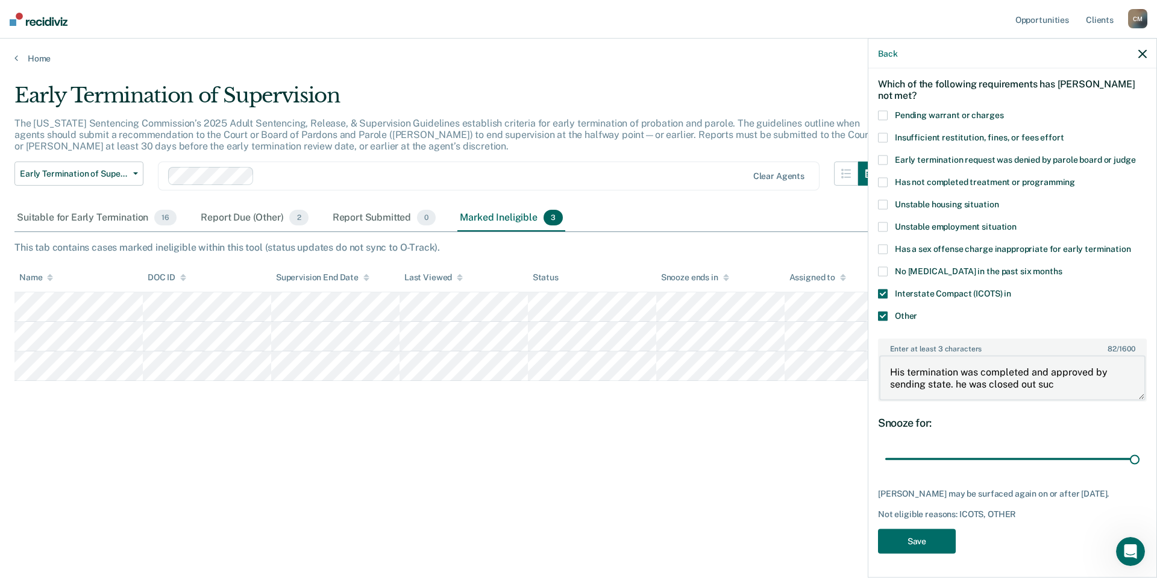
type textarea "His termination was completed and approved by sending state. he was closed out …"
type input "23"
type textarea "His termination was completed and approved by sending state. he was closed out …"
type input "23"
type textarea "His termination was completed and approved by sending state. he was closed out …"
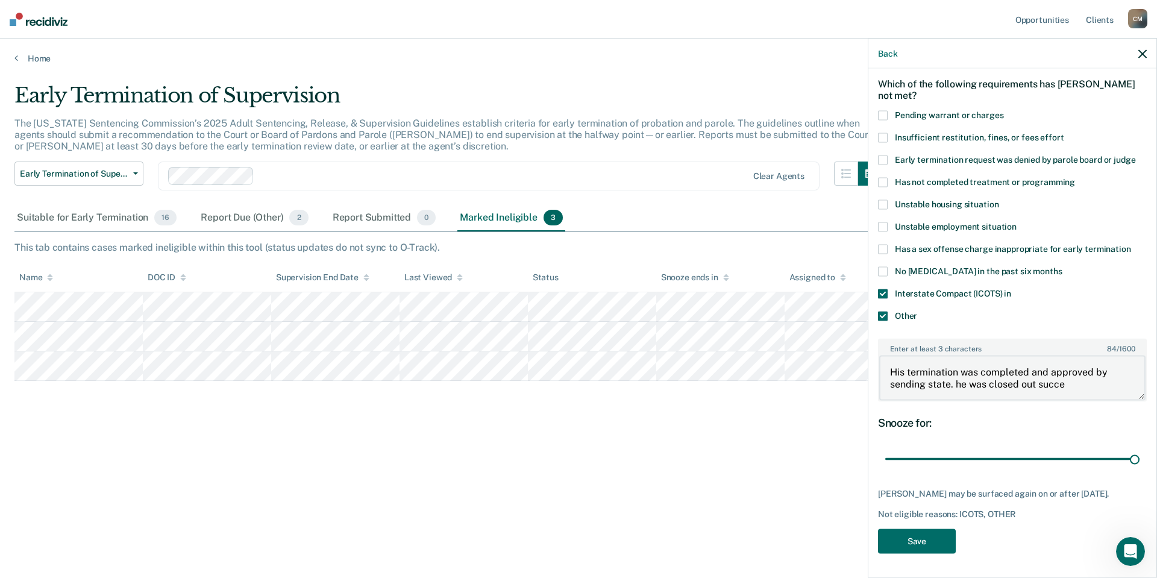
type input "23"
type textarea "His termination was completed and approved by sending state. he was closed out …"
type input "23"
type textarea "His termination was completed and approved by sending state. he was closed out …"
type input "23"
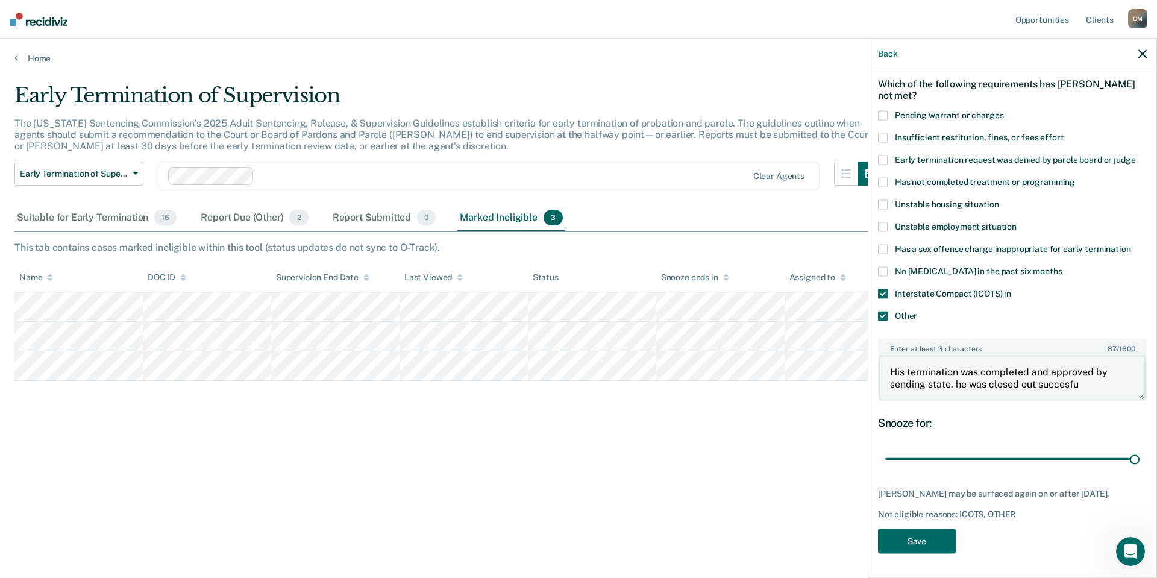
type textarea "His termination was completed and approved by sending state. he was closed out …"
click at [933, 531] on button "Save" at bounding box center [917, 541] width 78 height 25
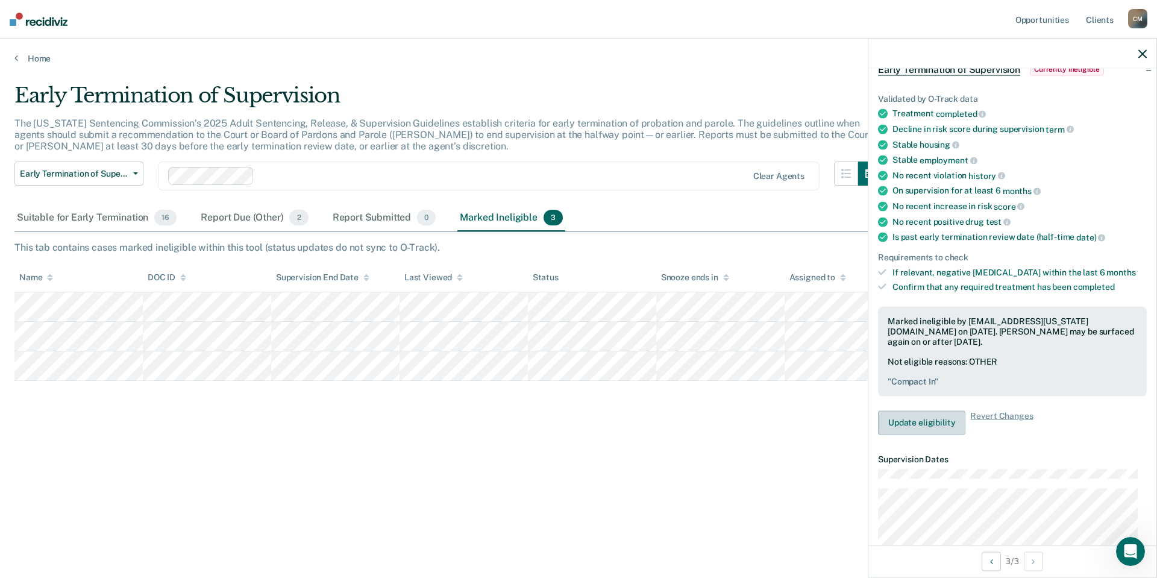
click at [924, 424] on button "Update eligibility" at bounding box center [921, 423] width 87 height 24
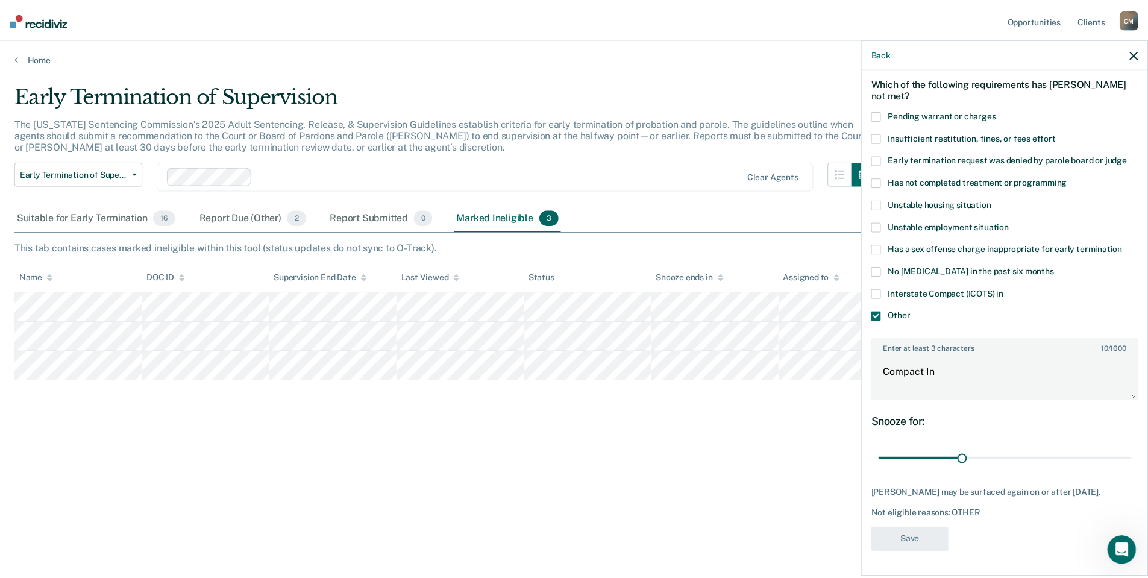
scroll to position [49, 0]
click at [884, 292] on span at bounding box center [883, 295] width 10 height 10
click at [1012, 290] on input "Interstate Compact (ICOTS) in" at bounding box center [1012, 290] width 0 height 0
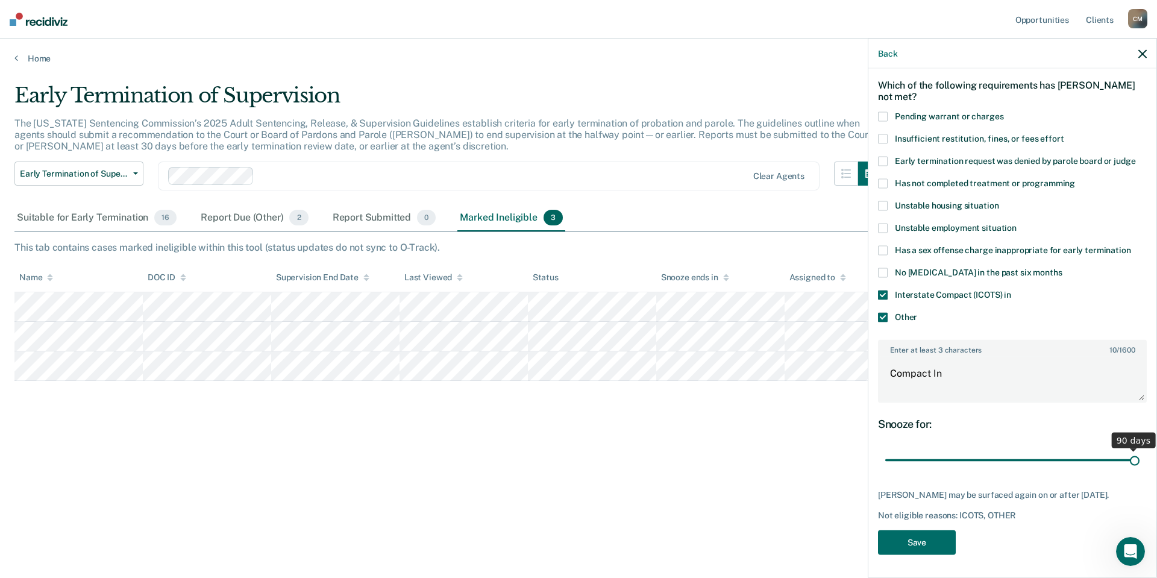
drag, startPoint x: 965, startPoint y: 459, endPoint x: 1136, endPoint y: 461, distance: 171.8
click at [1136, 461] on input "range" at bounding box center [1013, 460] width 254 height 21
click at [919, 542] on button "Save" at bounding box center [917, 542] width 78 height 25
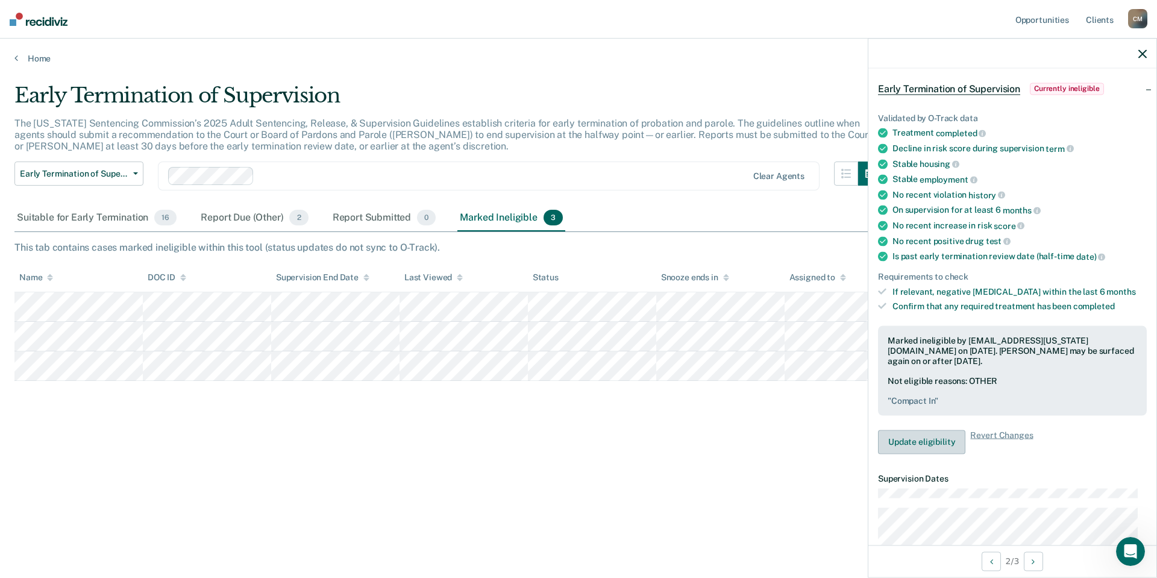
click at [907, 443] on button "Update eligibility" at bounding box center [921, 442] width 87 height 24
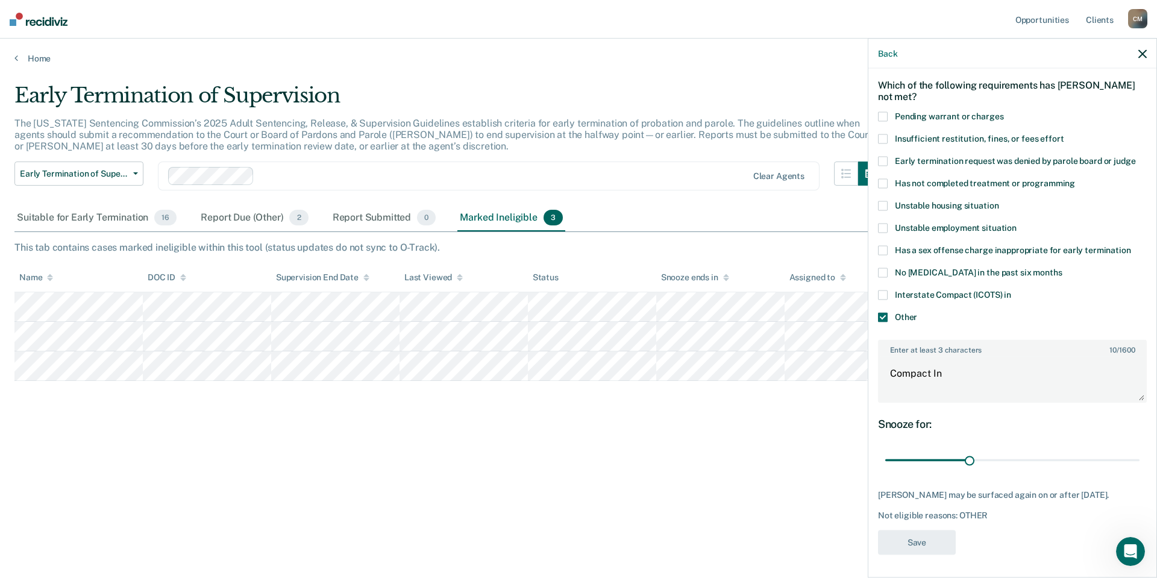
click at [882, 295] on span at bounding box center [883, 295] width 10 height 10
click at [1012, 290] on input "Interstate Compact (ICOTS) in" at bounding box center [1012, 290] width 0 height 0
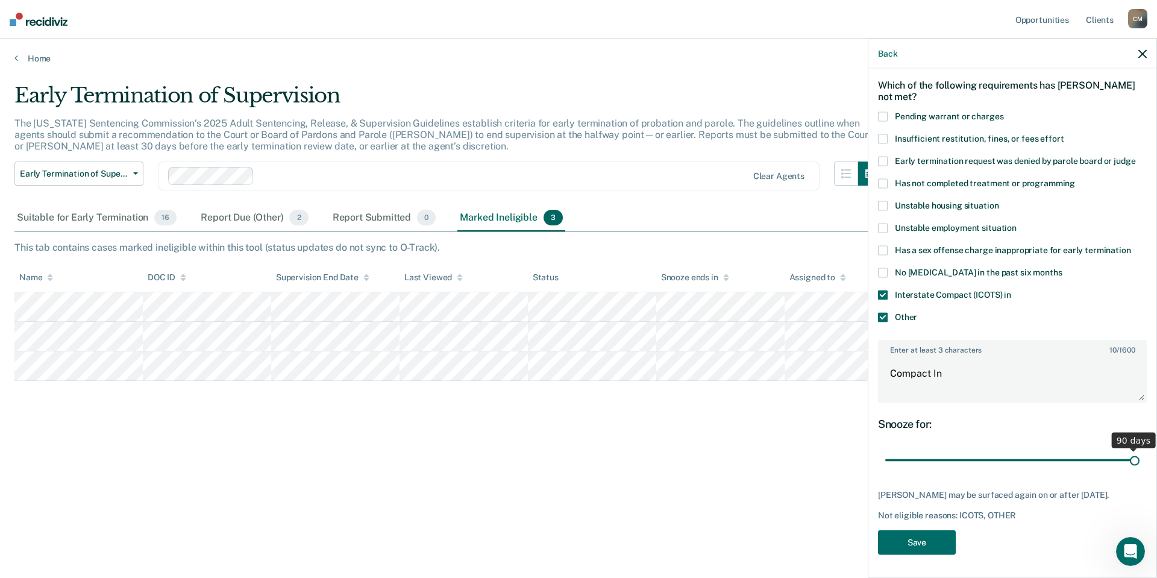
drag, startPoint x: 969, startPoint y: 459, endPoint x: 1157, endPoint y: 435, distance: 189.6
click at [1140, 450] on input "range" at bounding box center [1013, 460] width 254 height 21
click at [921, 538] on button "Save" at bounding box center [917, 542] width 78 height 25
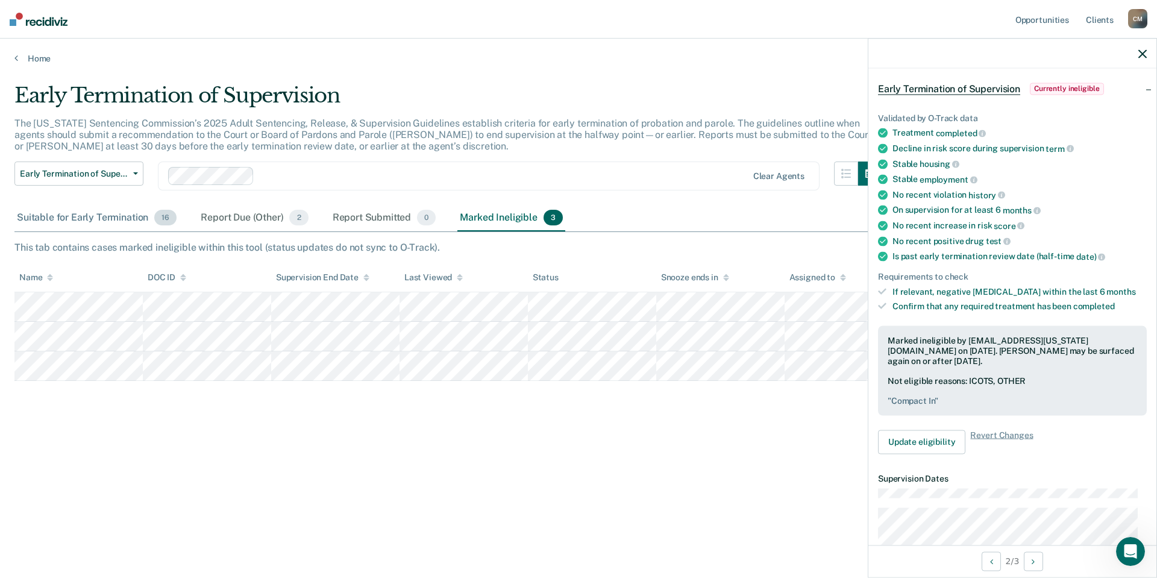
click at [98, 211] on div "Suitable for Early Termination 16" at bounding box center [96, 218] width 165 height 27
